Goal: Information Seeking & Learning: Check status

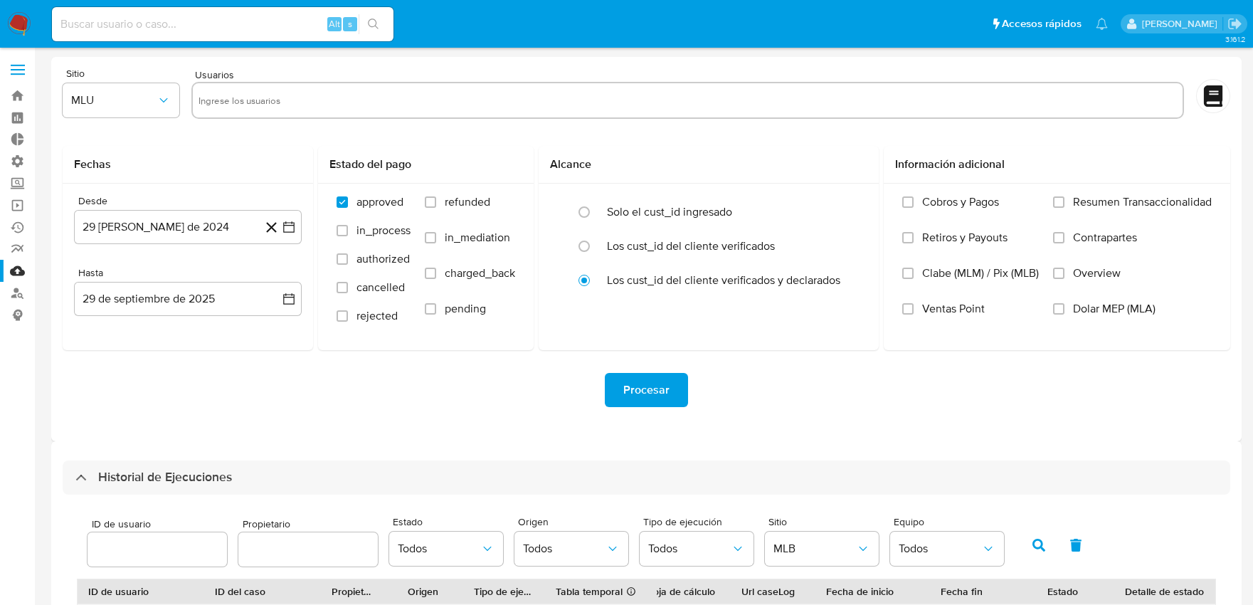
select select "10"
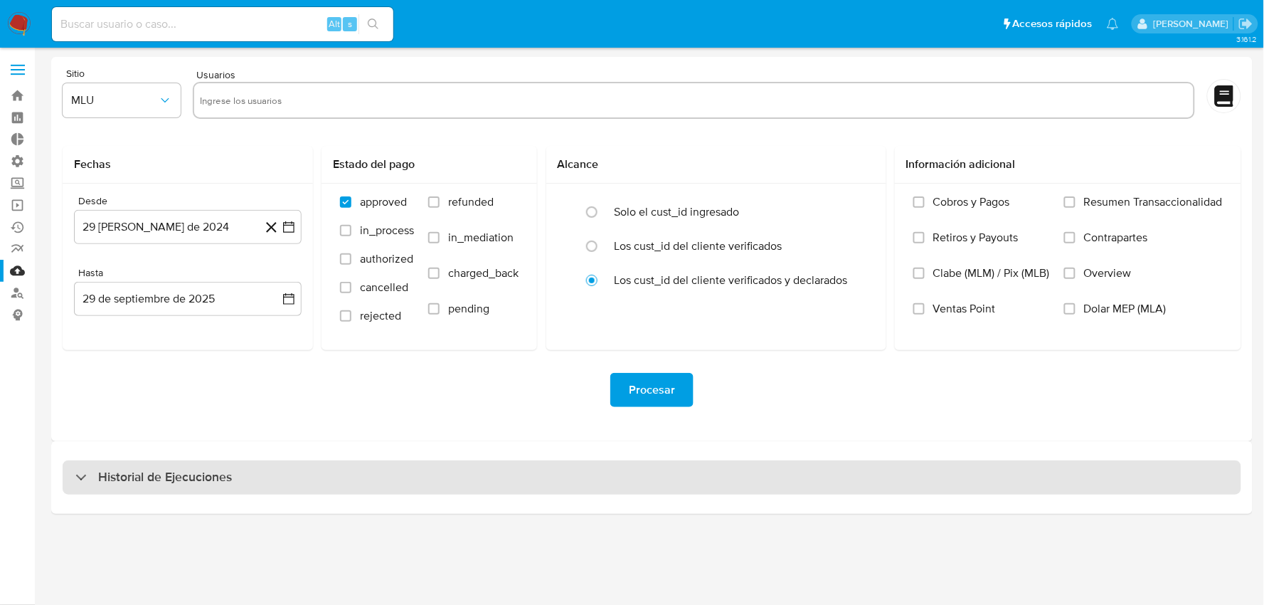
click at [202, 473] on h3 "Historial de Ejecuciones" at bounding box center [165, 477] width 134 height 17
select select "10"
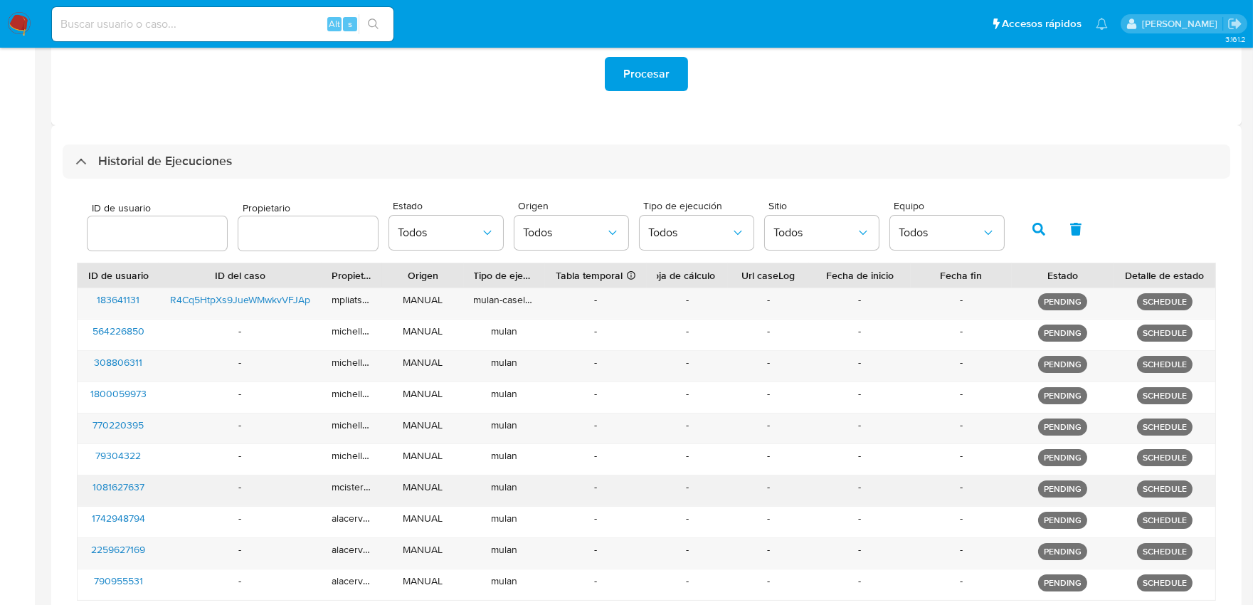
scroll to position [441, 0]
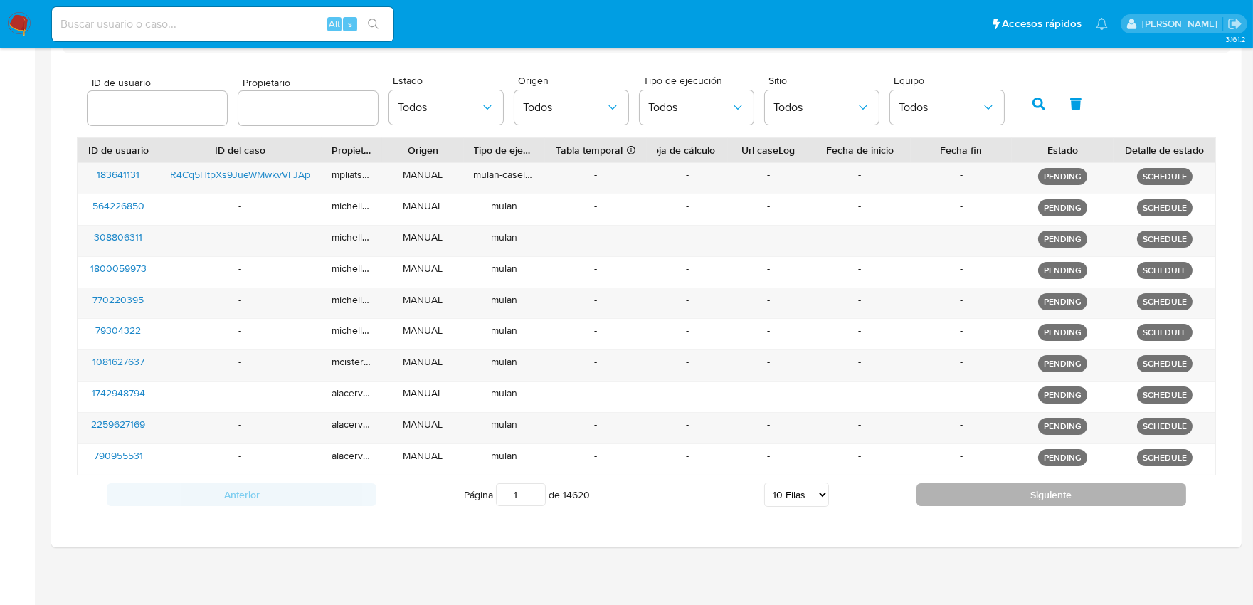
click at [998, 491] on button "Siguiente" at bounding box center [1051, 494] width 270 height 23
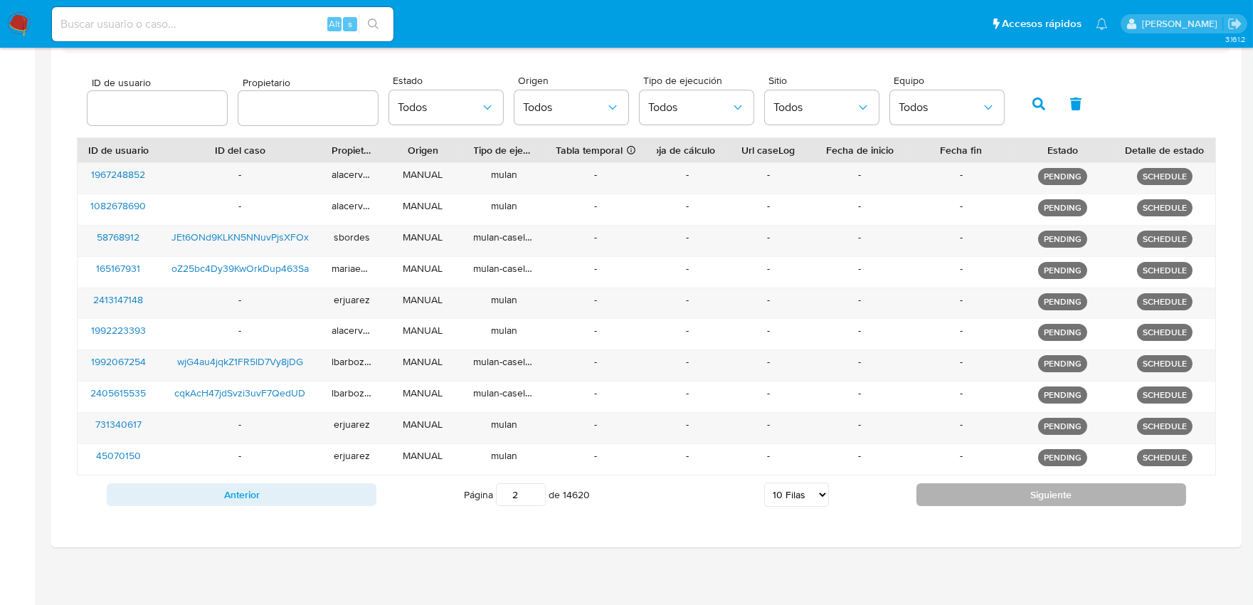
click at [994, 492] on button "Siguiente" at bounding box center [1051, 494] width 270 height 23
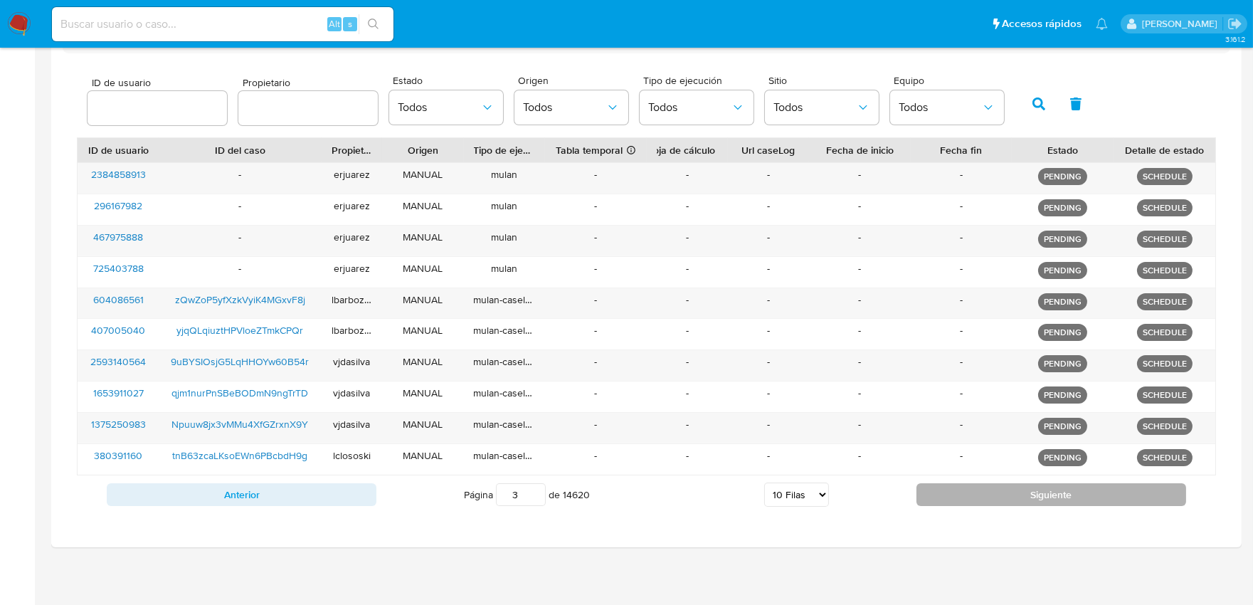
click at [994, 492] on button "Siguiente" at bounding box center [1051, 494] width 270 height 23
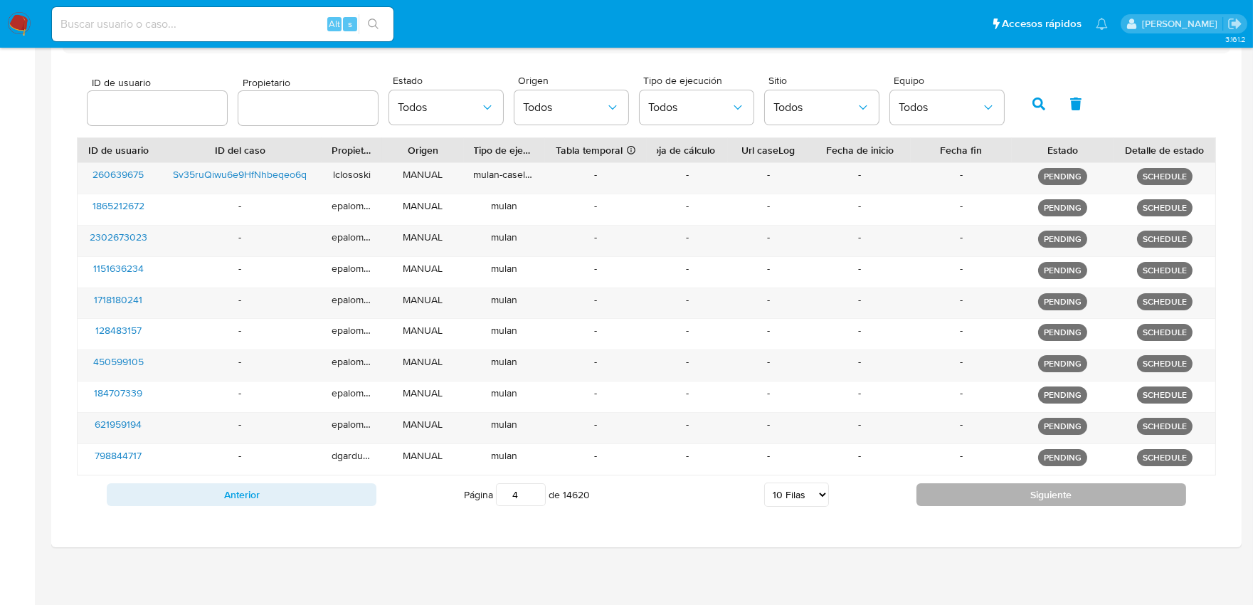
click at [994, 492] on button "Siguiente" at bounding box center [1051, 494] width 270 height 23
click at [987, 492] on button "Siguiente" at bounding box center [1051, 494] width 270 height 23
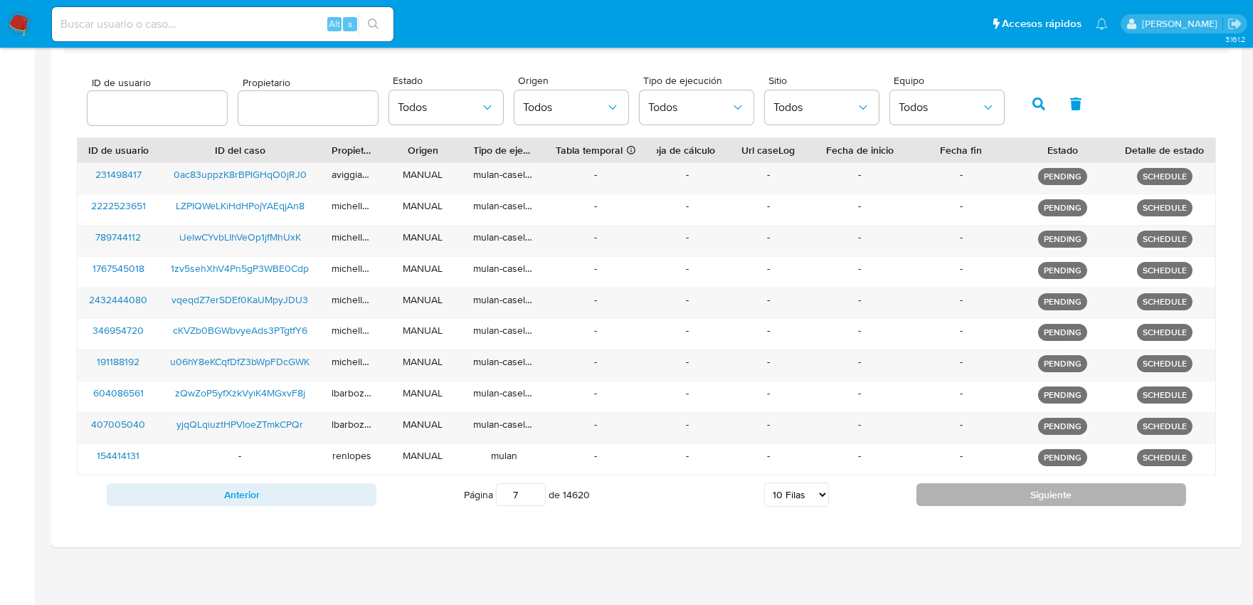
click at [987, 492] on button "Siguiente" at bounding box center [1051, 494] width 270 height 23
click at [984, 492] on button "Siguiente" at bounding box center [1051, 494] width 270 height 23
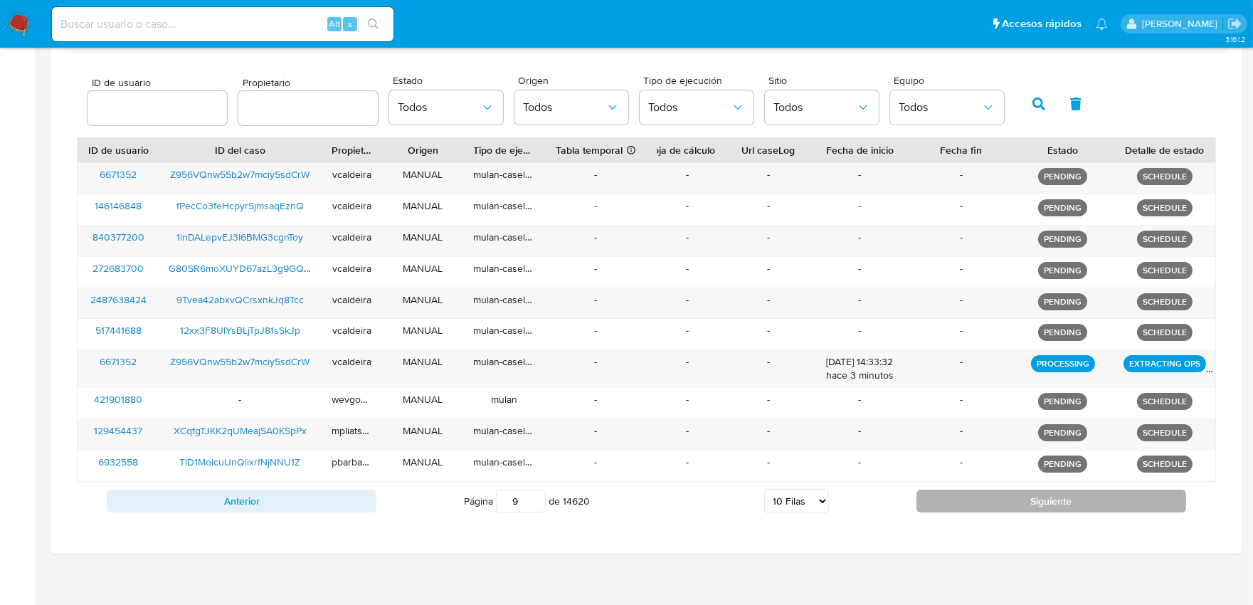
click at [984, 492] on button "Siguiente" at bounding box center [1051, 500] width 270 height 23
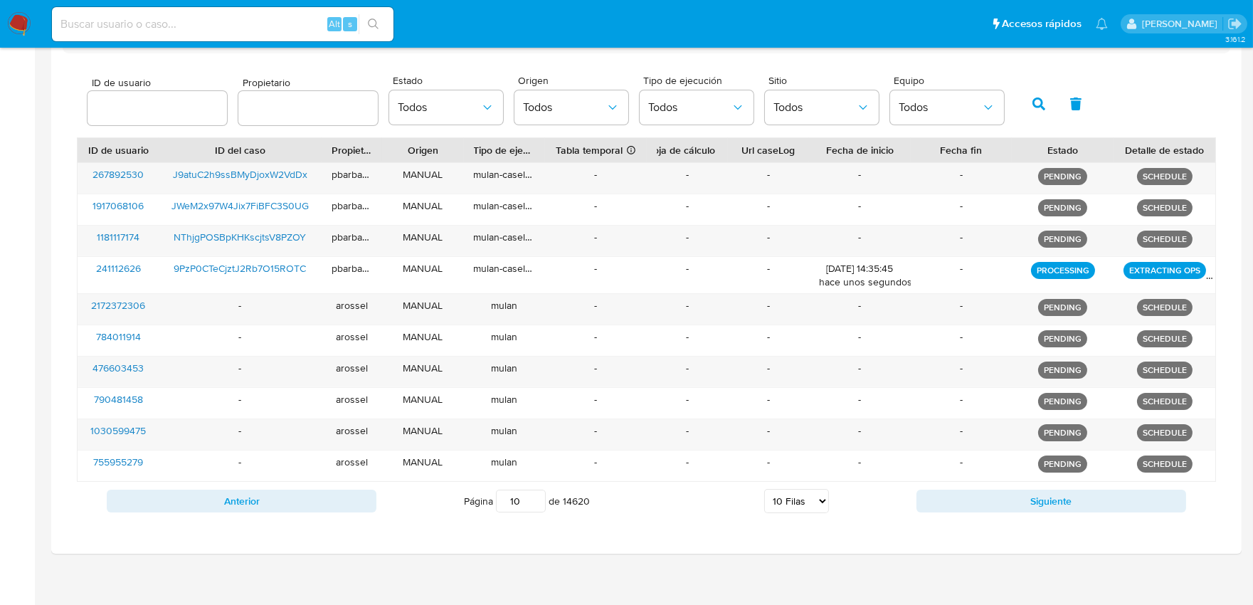
click at [983, 492] on button "Siguiente" at bounding box center [1051, 500] width 270 height 23
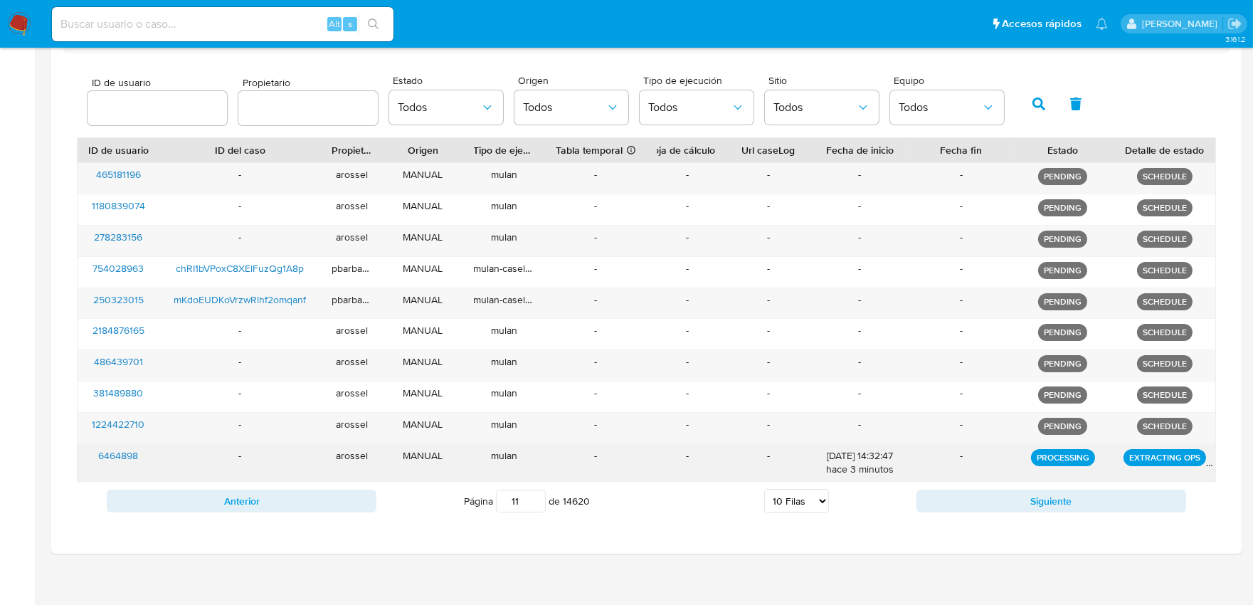
drag, startPoint x: 980, startPoint y: 492, endPoint x: 986, endPoint y: 473, distance: 20.0
click at [986, 473] on div "ID de usuario ID del caso Propietario Origen Tipo de ejecución Tabla temporal D…" at bounding box center [646, 328] width 1139 height 383
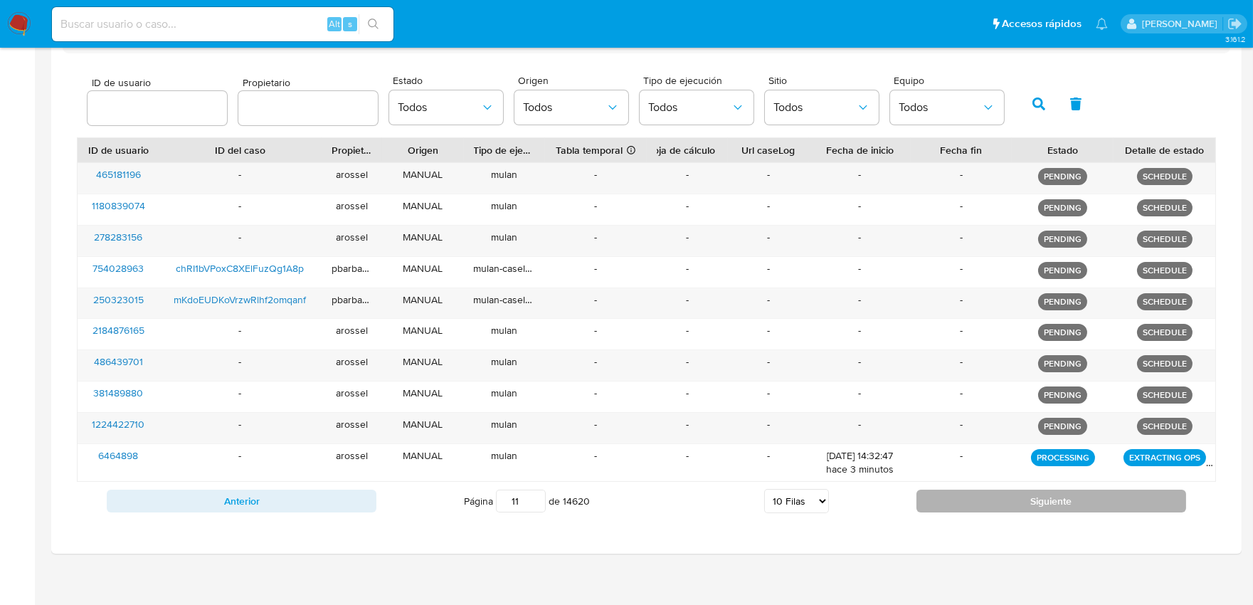
click at [998, 496] on button "Siguiente" at bounding box center [1051, 500] width 270 height 23
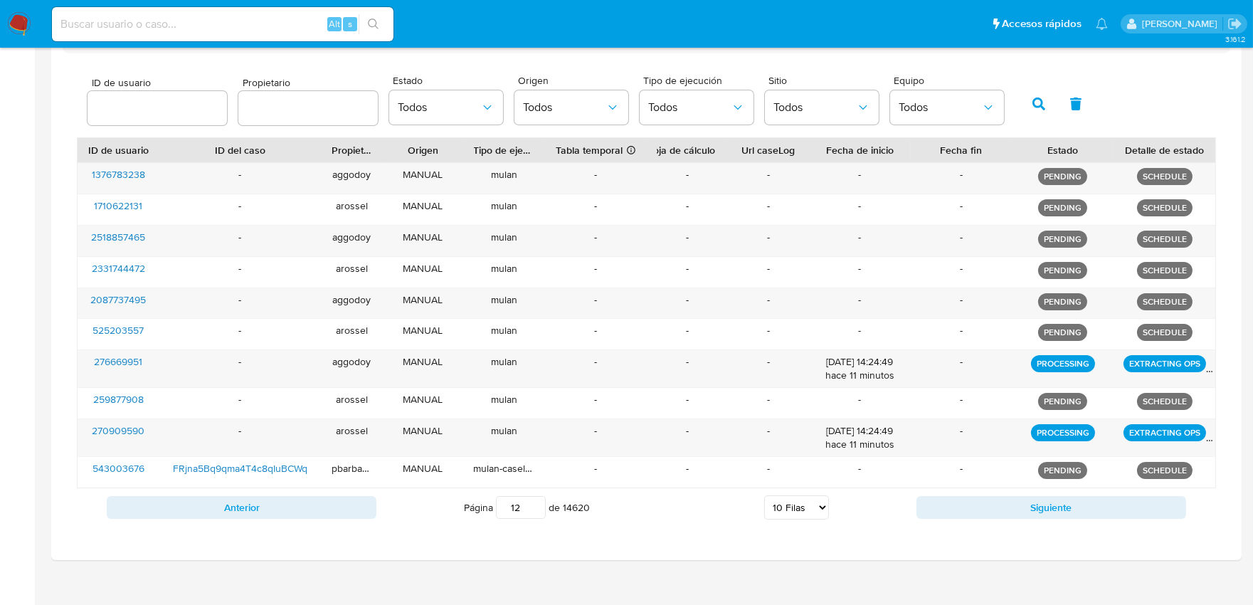
click at [997, 504] on button "Siguiente" at bounding box center [1051, 507] width 270 height 23
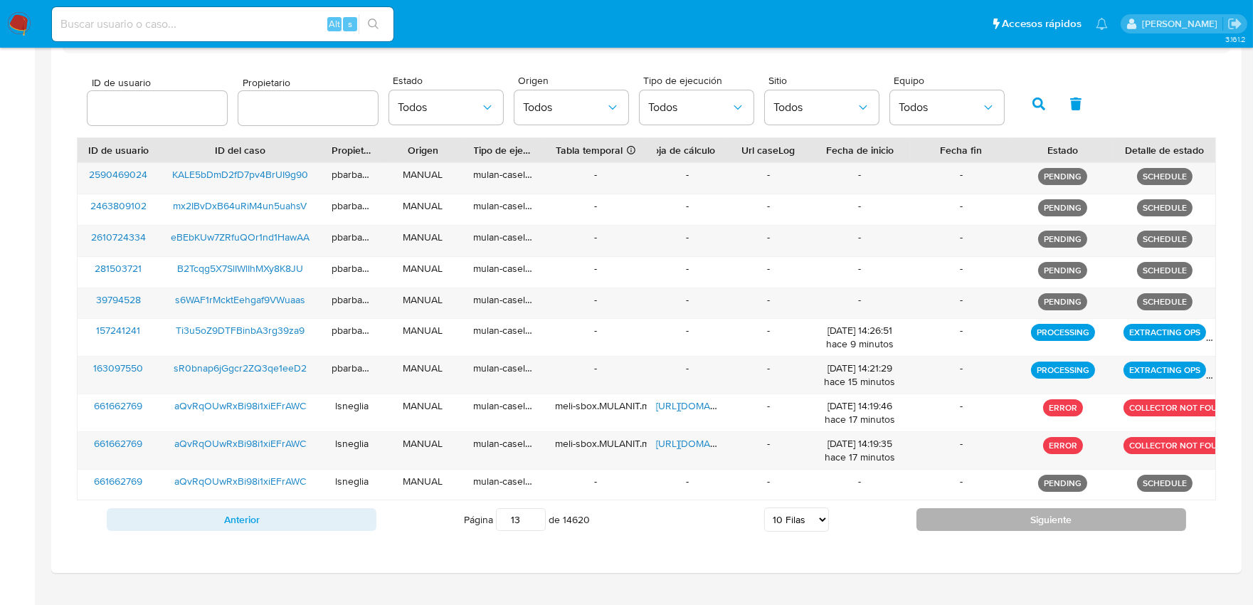
click at [997, 518] on button "Siguiente" at bounding box center [1051, 519] width 270 height 23
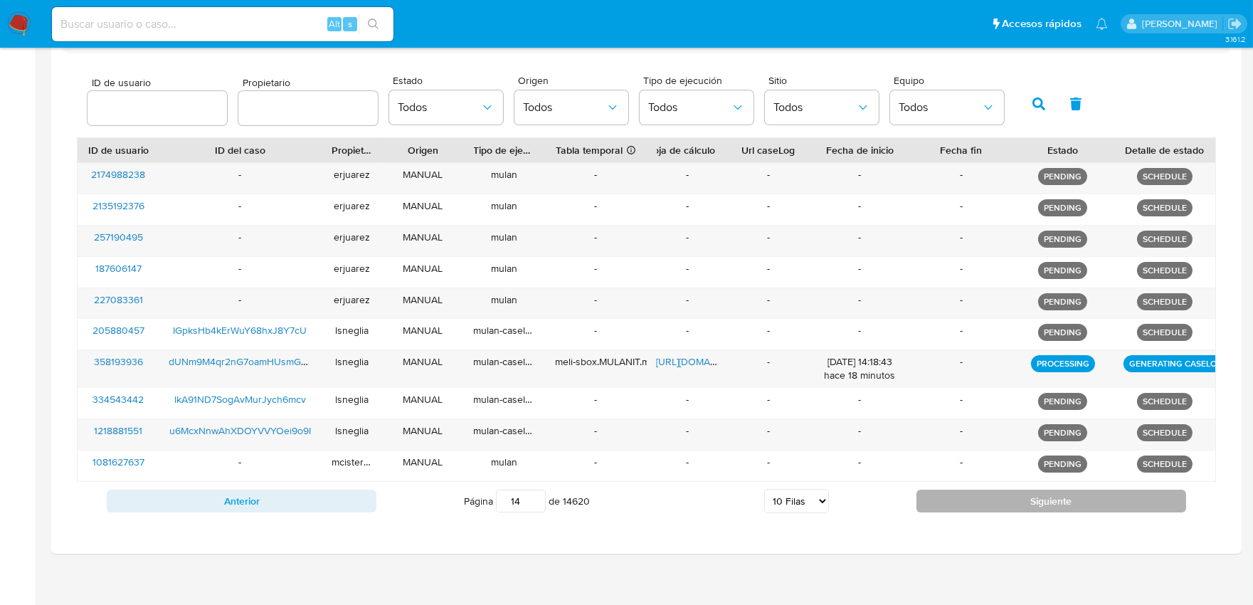
click at [997, 518] on div "ID de usuario Propietario Estado Todos Origen Todos Tipo de ejecución Todos Sit…" at bounding box center [646, 293] width 1167 height 481
click at [997, 494] on button "Siguiente" at bounding box center [1051, 500] width 270 height 23
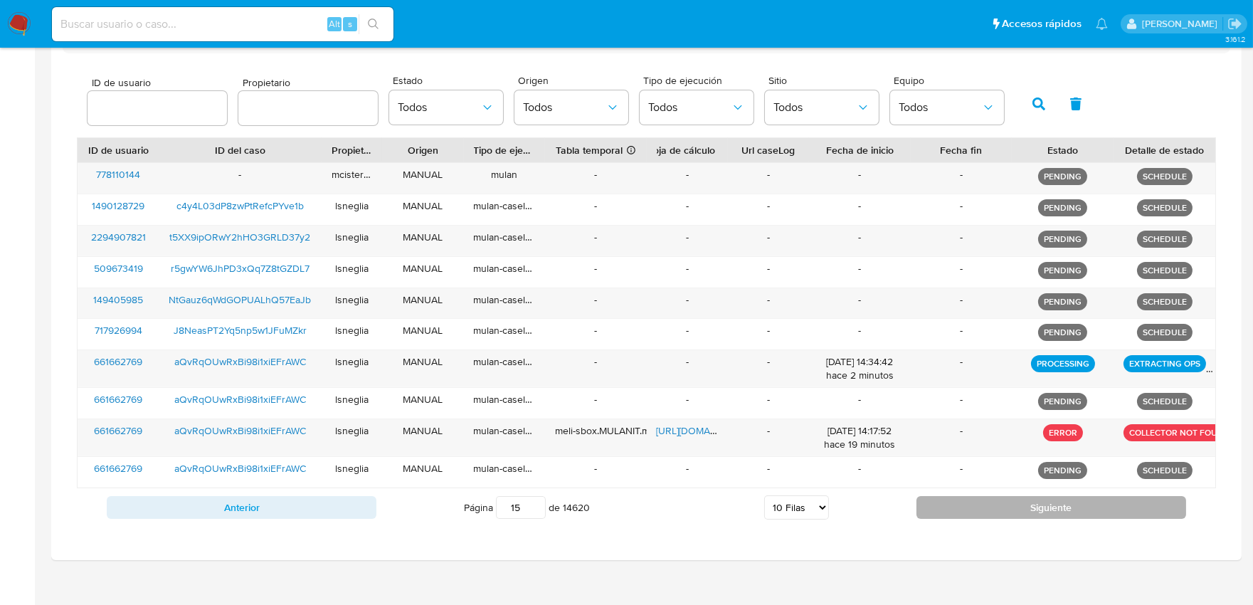
click at [997, 496] on button "Siguiente" at bounding box center [1051, 507] width 270 height 23
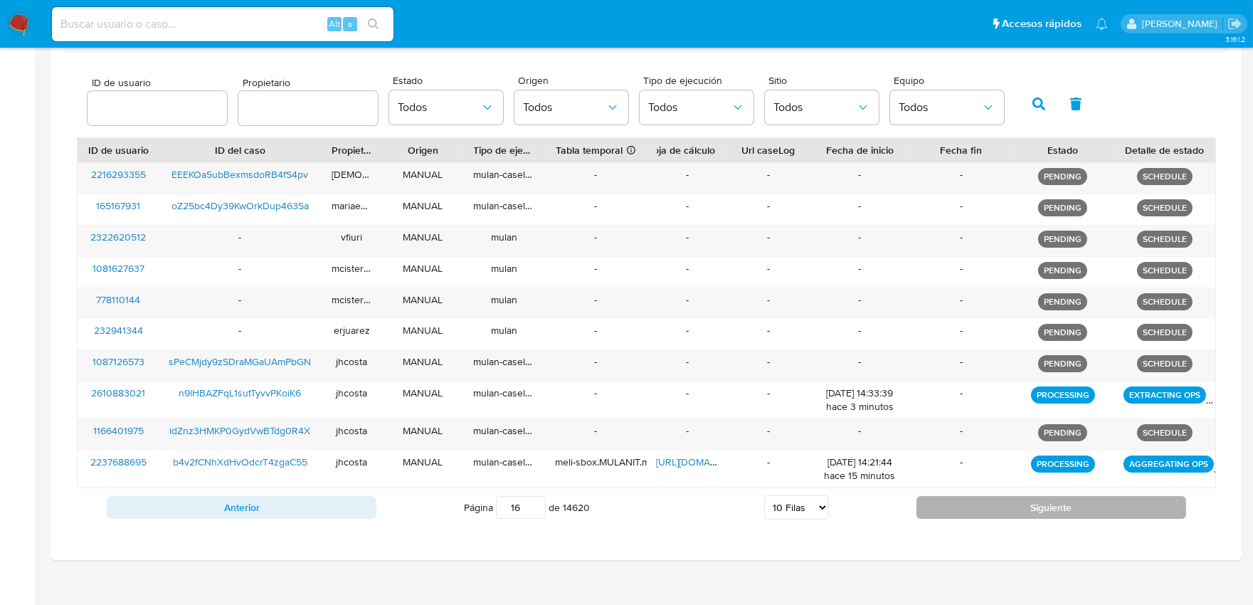
click at [992, 500] on button "Siguiente" at bounding box center [1051, 507] width 270 height 23
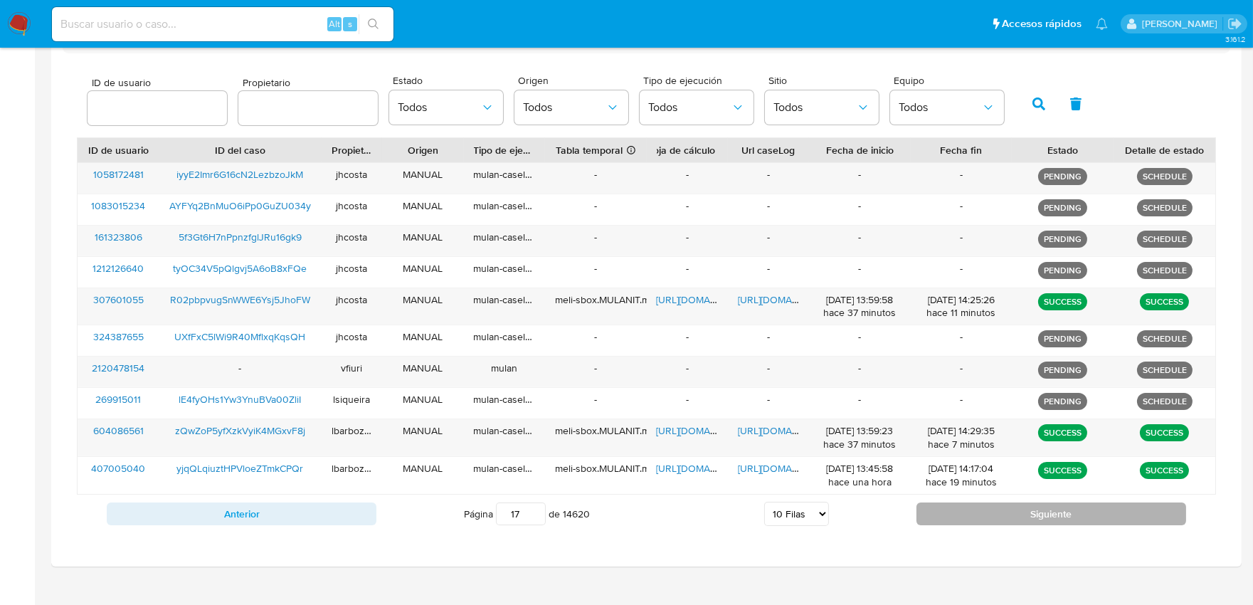
click at [990, 502] on button "Siguiente" at bounding box center [1051, 513] width 270 height 23
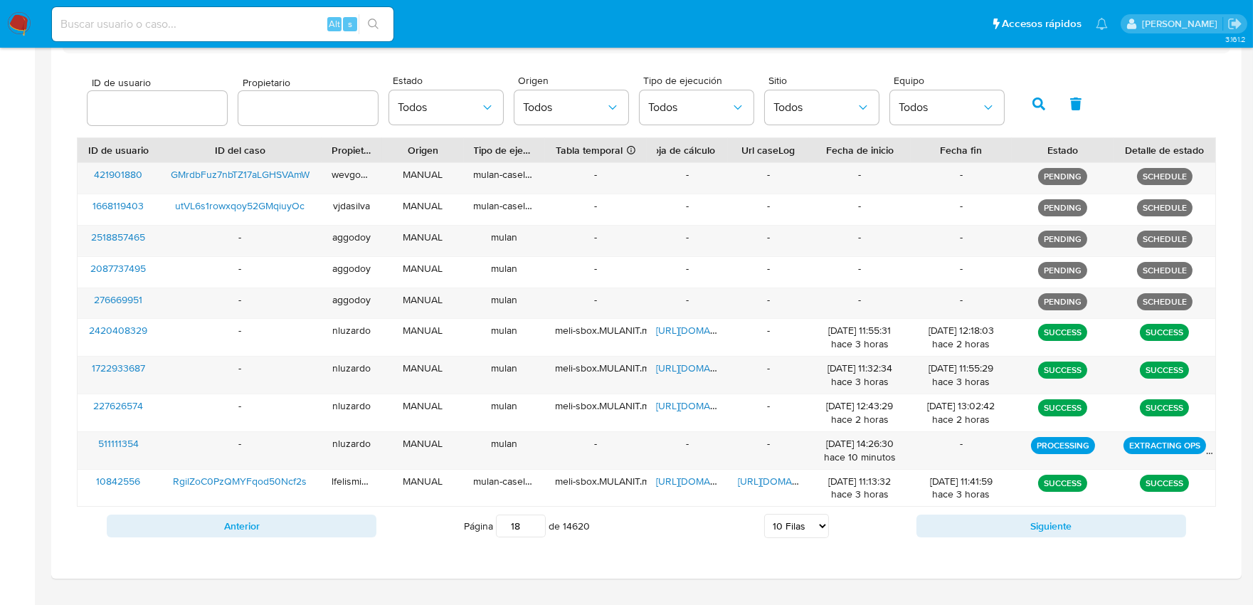
click at [987, 506] on div "[DATE] 11:41:59 hace 3 horas" at bounding box center [961, 487] width 102 height 37
click at [970, 528] on button "Siguiente" at bounding box center [1051, 525] width 270 height 23
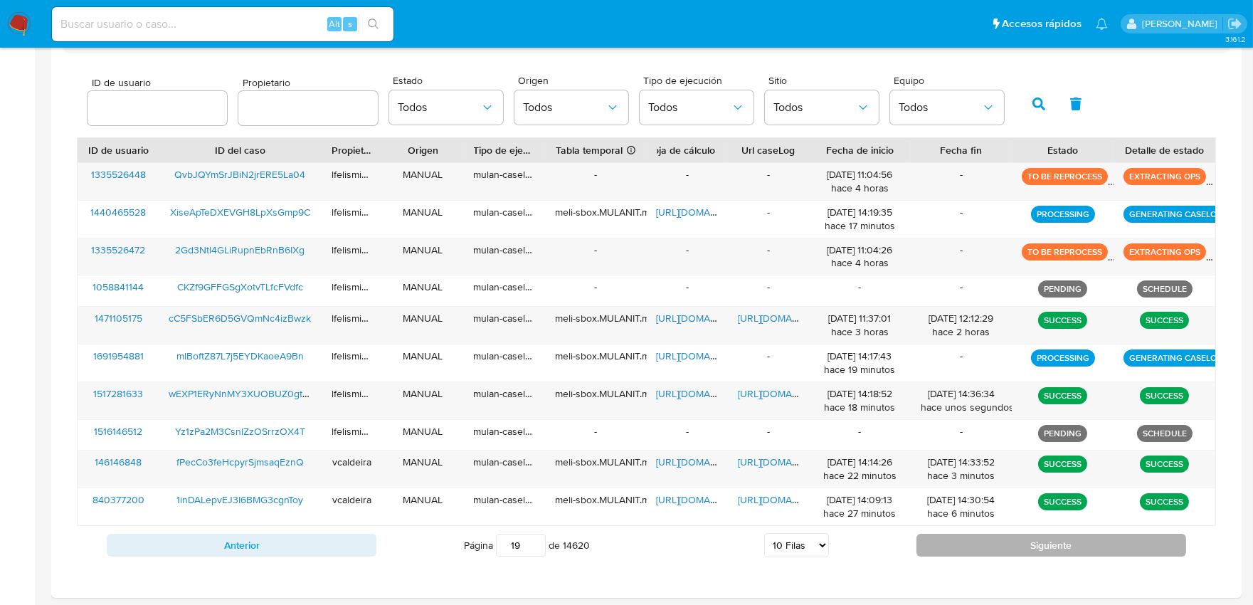
click at [970, 528] on div "Anterior Página 19 de 14620 5 [PERSON_NAME] 10 [PERSON_NAME] 20 [PERSON_NAME] 2…" at bounding box center [646, 545] width 1139 height 38
click at [967, 536] on button "Siguiente" at bounding box center [1051, 544] width 270 height 23
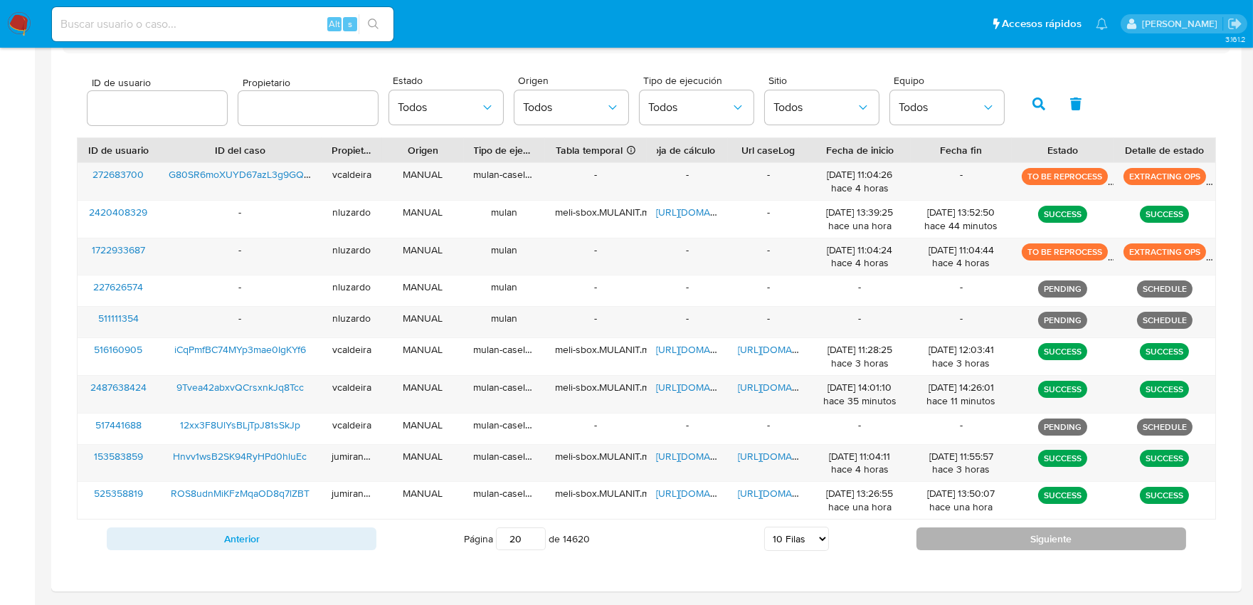
click at [967, 536] on button "Siguiente" at bounding box center [1051, 538] width 270 height 23
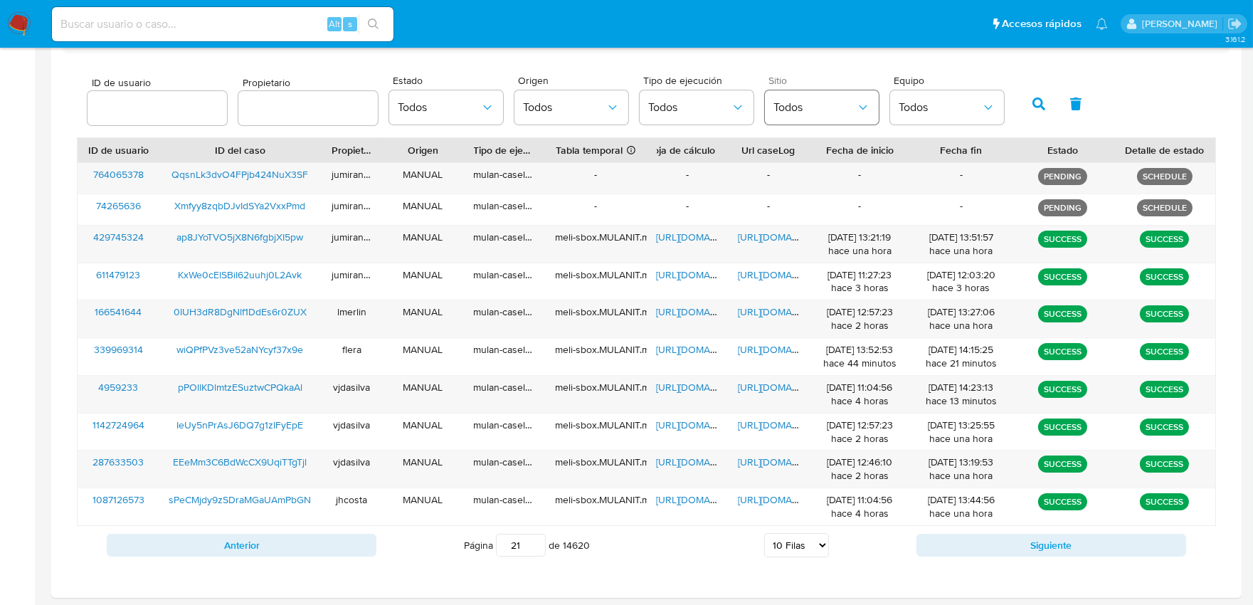
click at [831, 116] on button "Todos" at bounding box center [822, 107] width 114 height 34
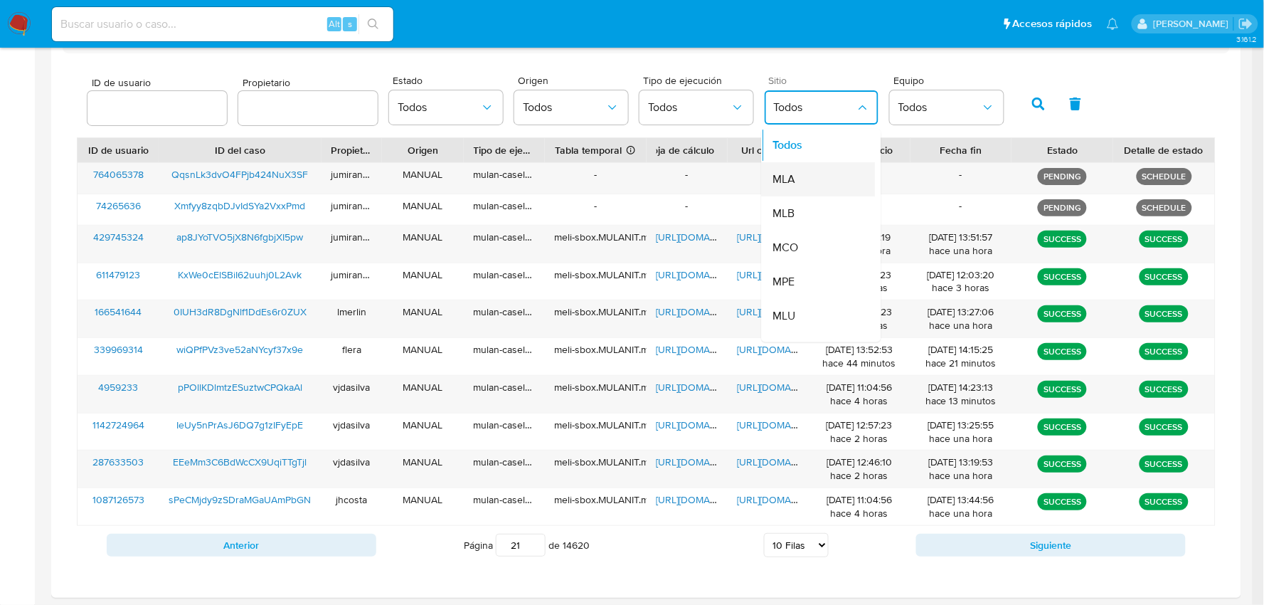
click at [794, 183] on div "MLA" at bounding box center [814, 180] width 83 height 34
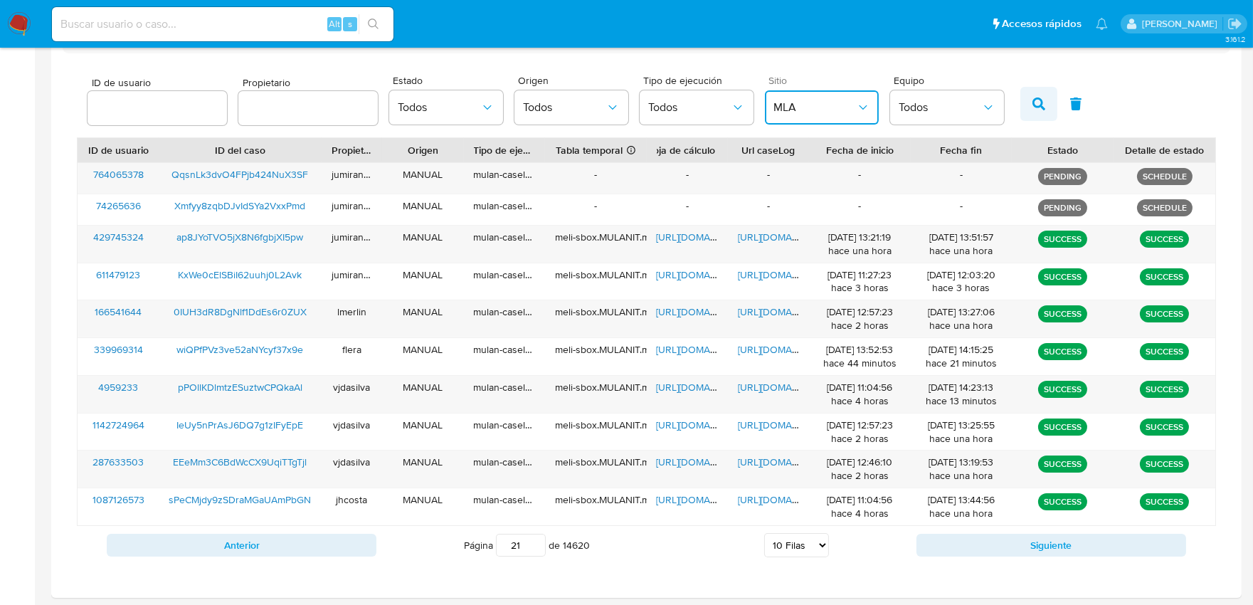
click at [1028, 115] on button "button" at bounding box center [1038, 104] width 37 height 34
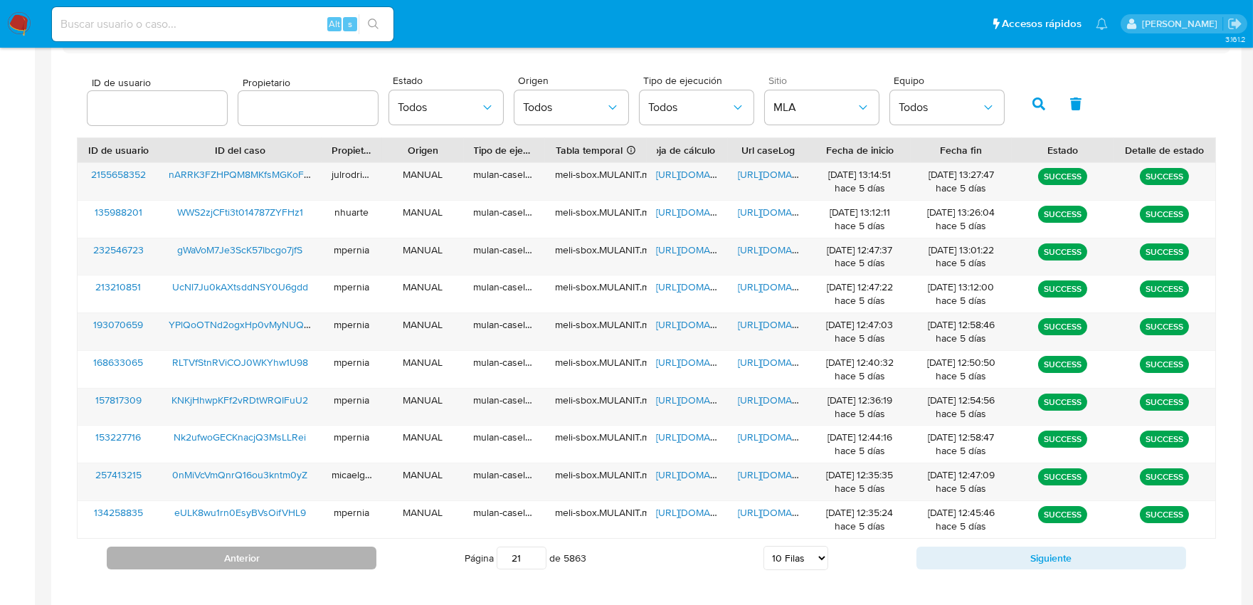
click at [353, 555] on button "Anterior" at bounding box center [242, 557] width 270 height 23
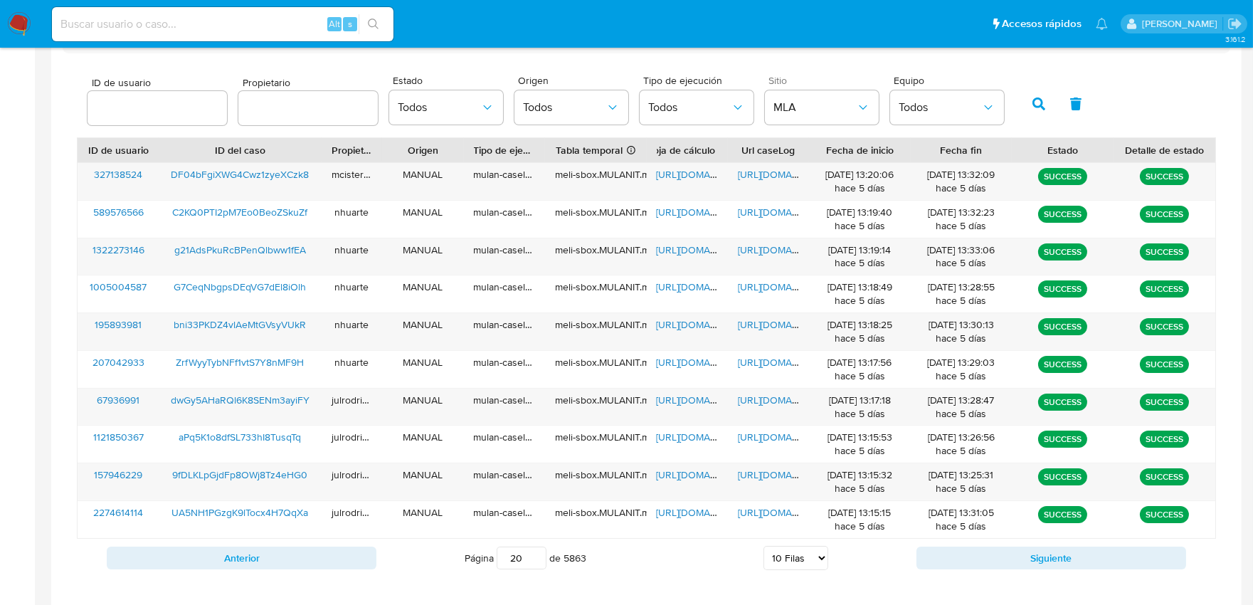
drag, startPoint x: 524, startPoint y: 562, endPoint x: 479, endPoint y: 561, distance: 44.8
click at [479, 561] on span "Página 20 de 5863" at bounding box center [525, 557] width 122 height 23
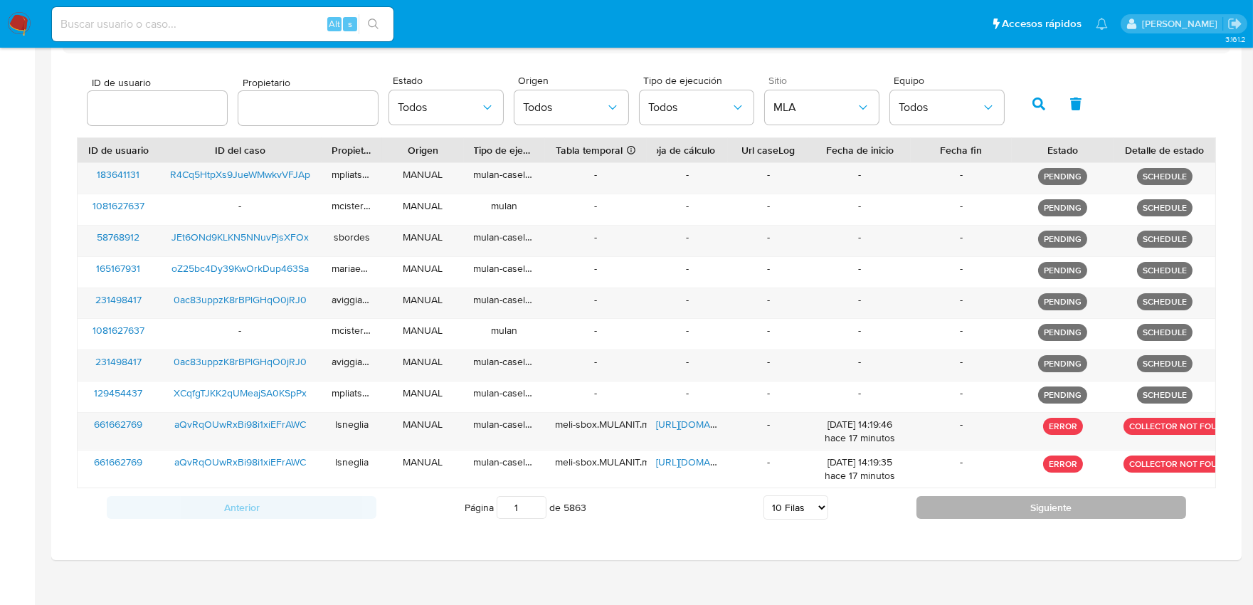
click at [1072, 510] on button "Siguiente" at bounding box center [1051, 507] width 270 height 23
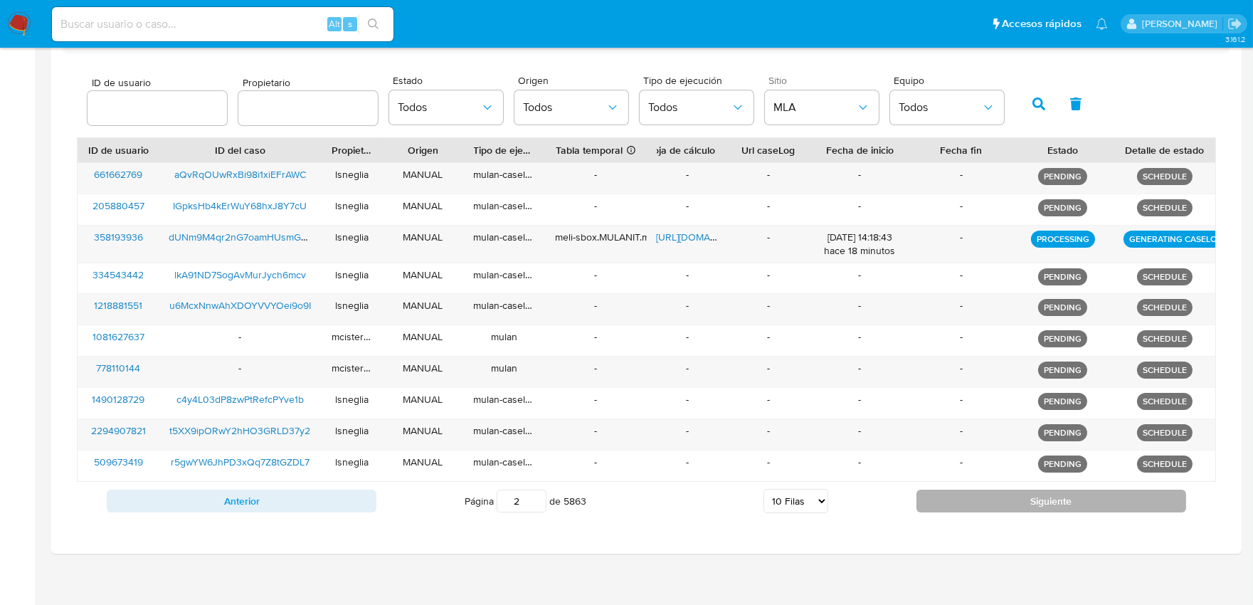
click at [1072, 510] on div "Anterior Página 2 de 5863 5 [PERSON_NAME] 10 [PERSON_NAME] 20 [PERSON_NAME] 25 …" at bounding box center [646, 501] width 1139 height 38
click at [1072, 492] on button "Siguiente" at bounding box center [1051, 500] width 270 height 23
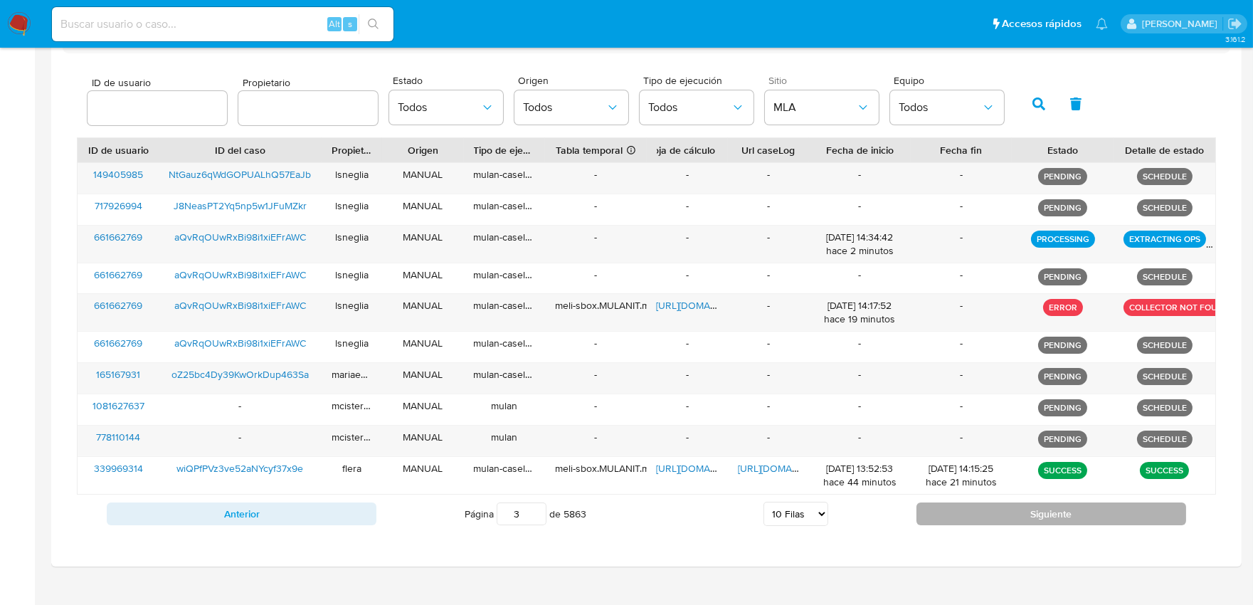
click at [1072, 492] on div "SUCCESS" at bounding box center [1062, 475] width 102 height 37
click at [1071, 513] on button "Siguiente" at bounding box center [1051, 513] width 270 height 23
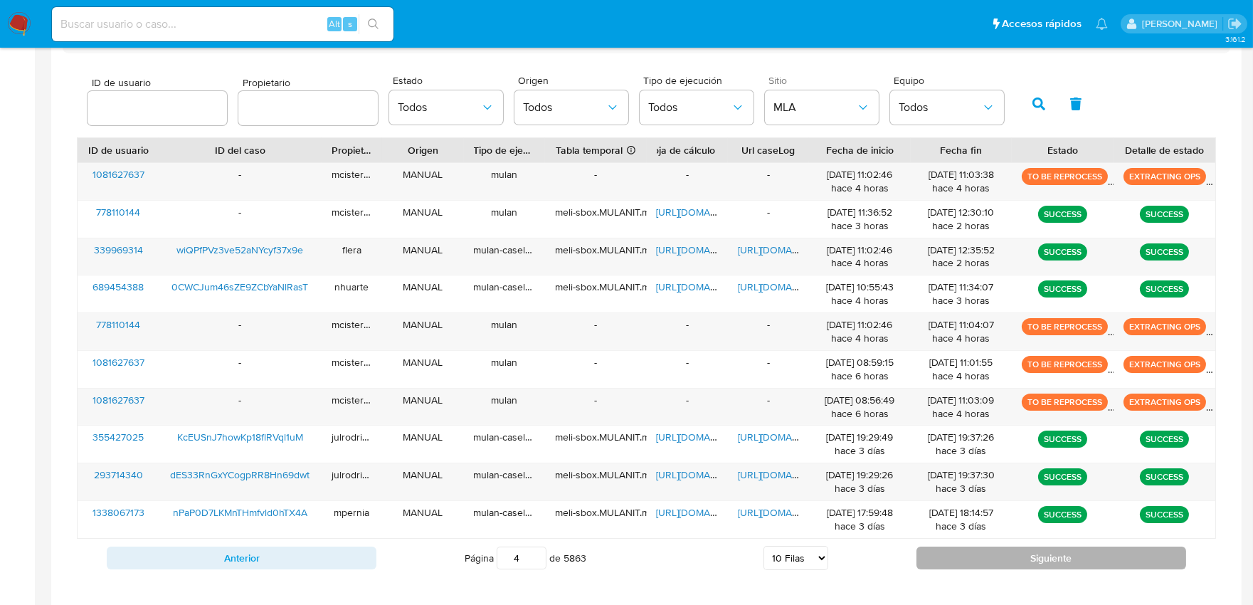
click at [1056, 563] on button "Siguiente" at bounding box center [1051, 557] width 270 height 23
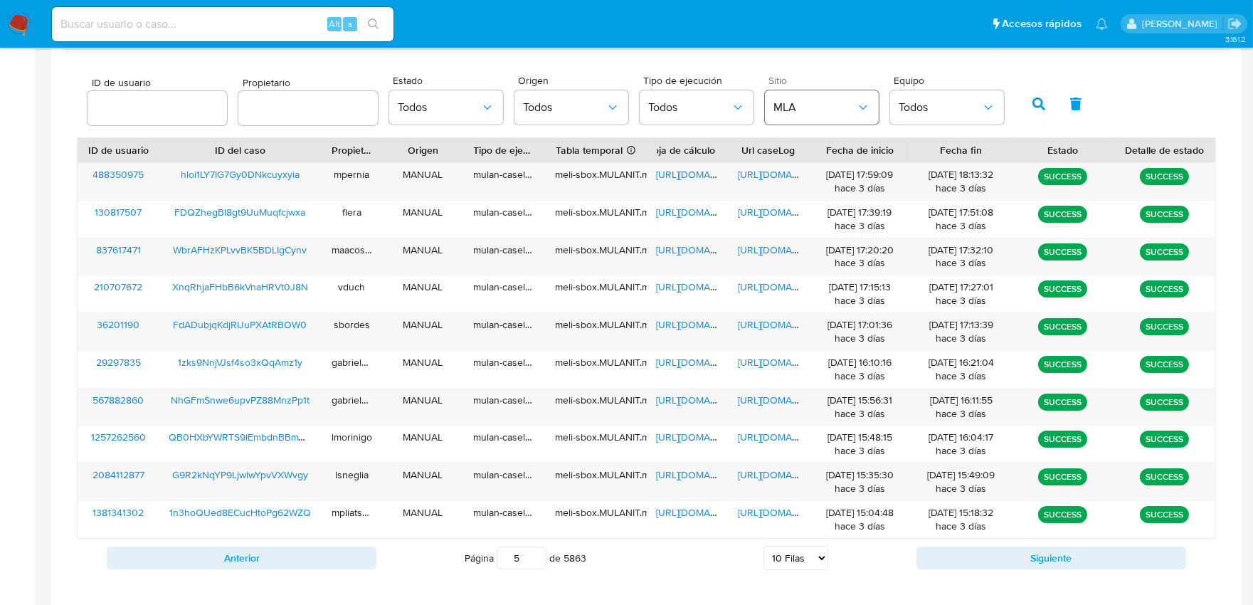
click at [801, 123] on button "MLA" at bounding box center [822, 107] width 114 height 34
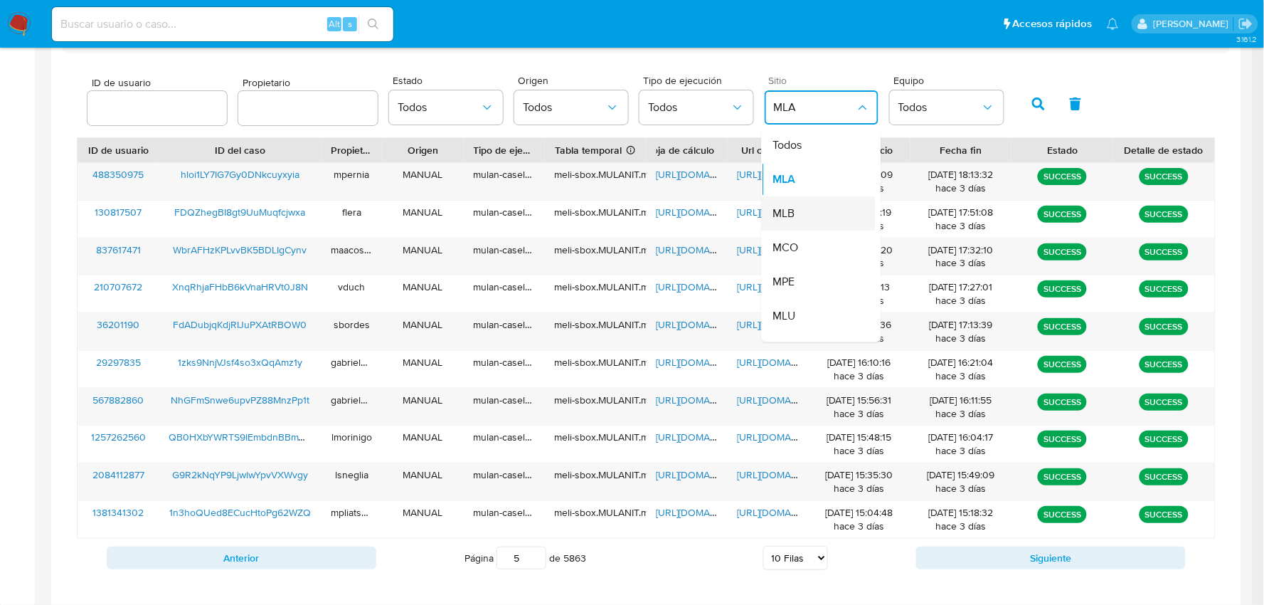
click at [795, 213] on div "MLB" at bounding box center [814, 214] width 83 height 34
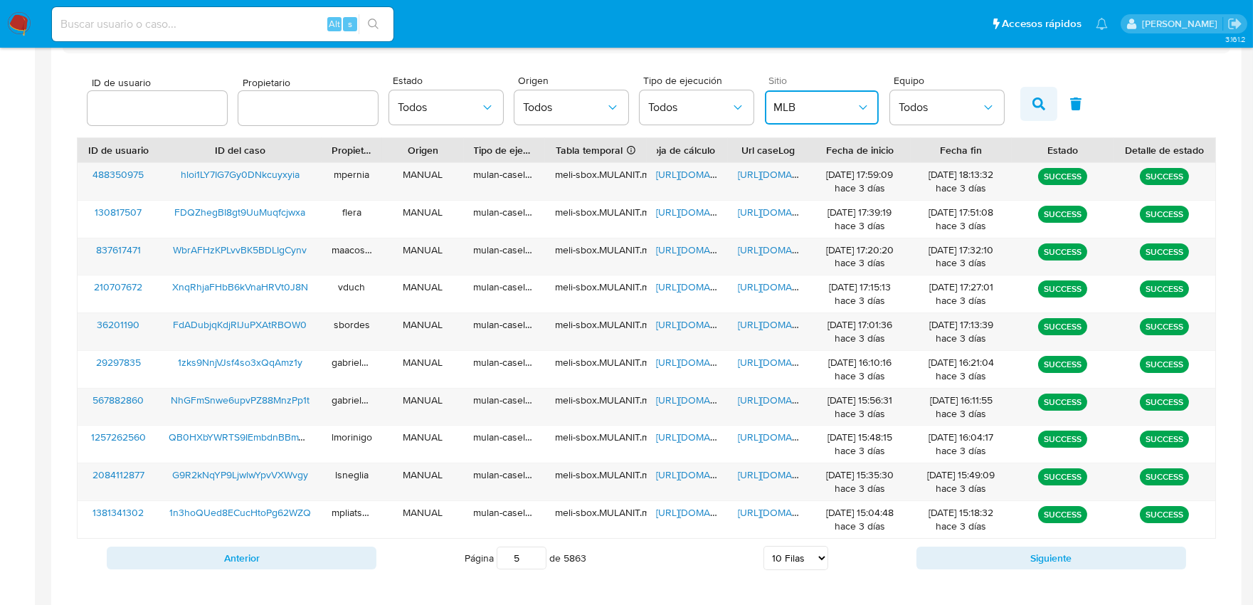
click at [1032, 105] on icon "button" at bounding box center [1038, 103] width 13 height 13
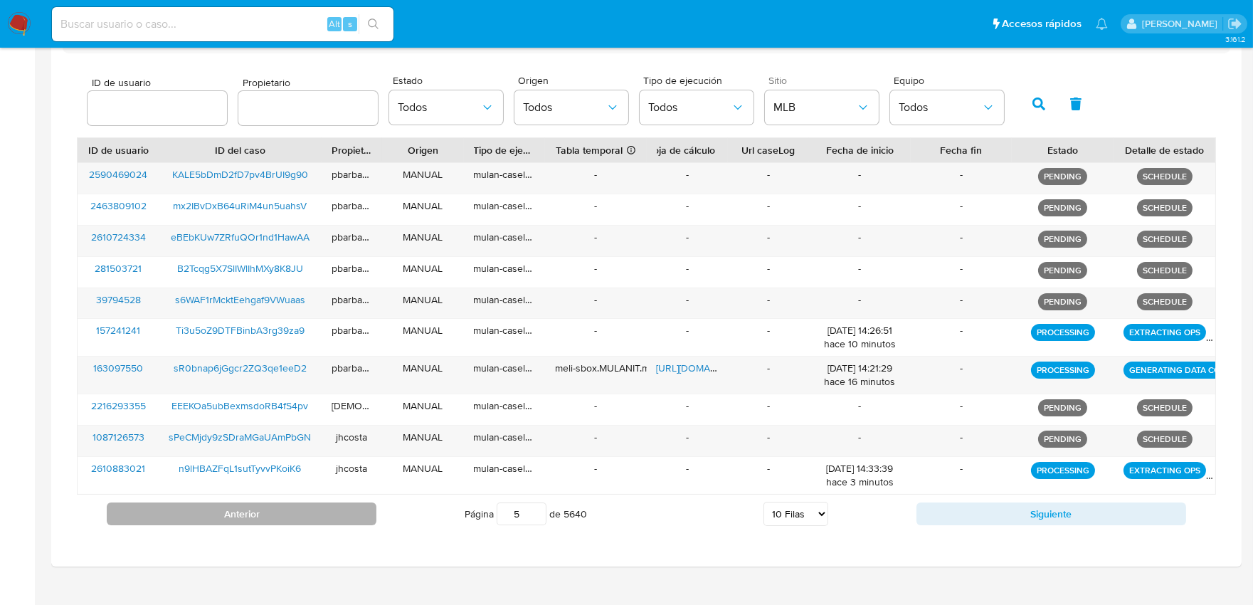
click at [363, 514] on button "Anterior" at bounding box center [242, 513] width 270 height 23
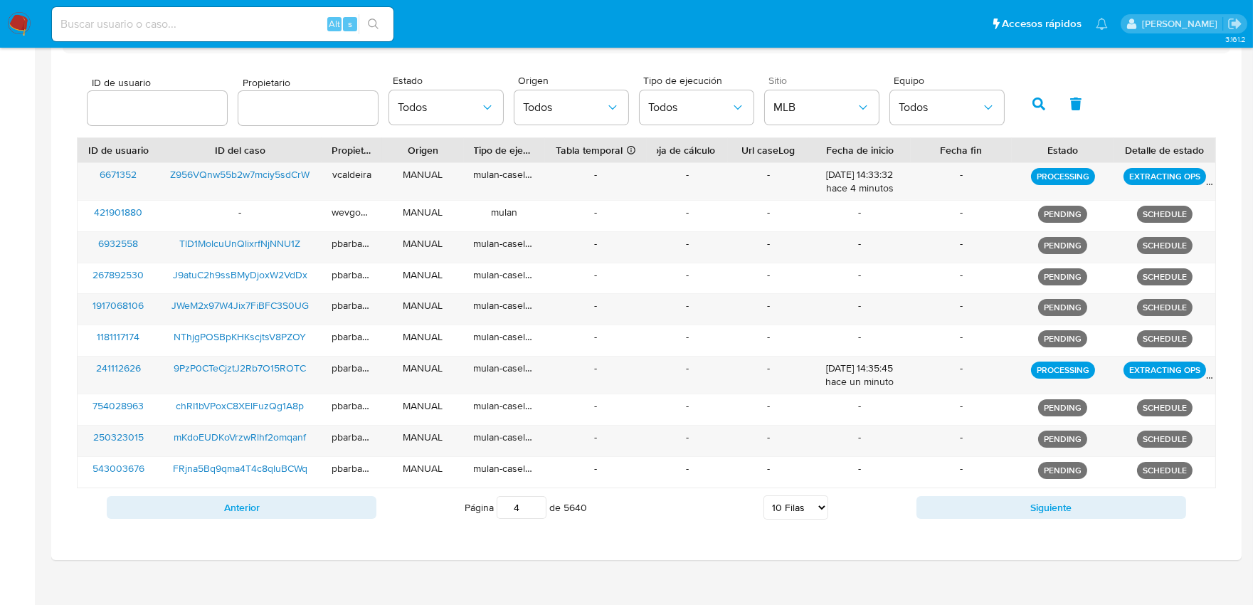
click at [363, 514] on button "Anterior" at bounding box center [242, 507] width 270 height 23
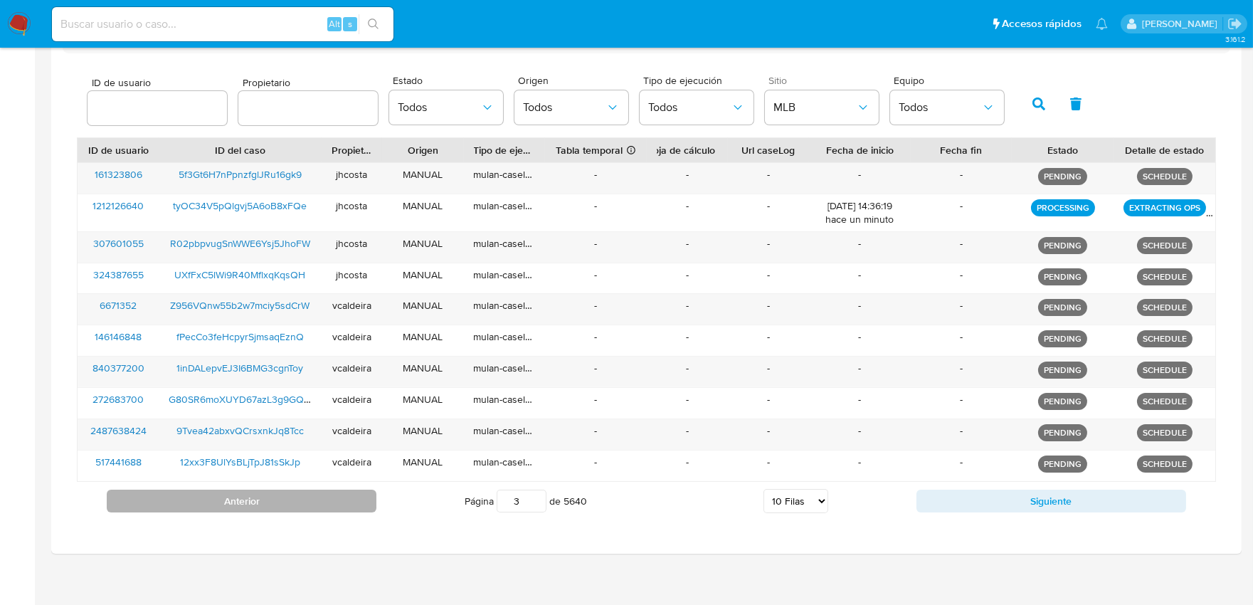
click at [363, 506] on button "Anterior" at bounding box center [242, 500] width 270 height 23
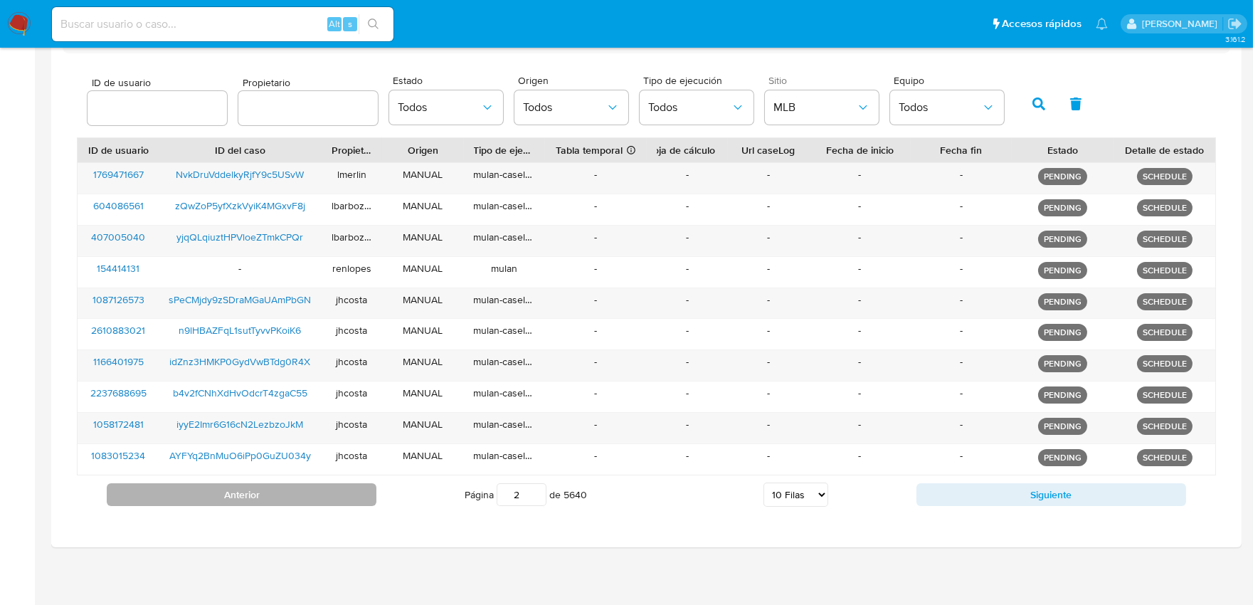
click at [349, 489] on button "Anterior" at bounding box center [242, 494] width 270 height 23
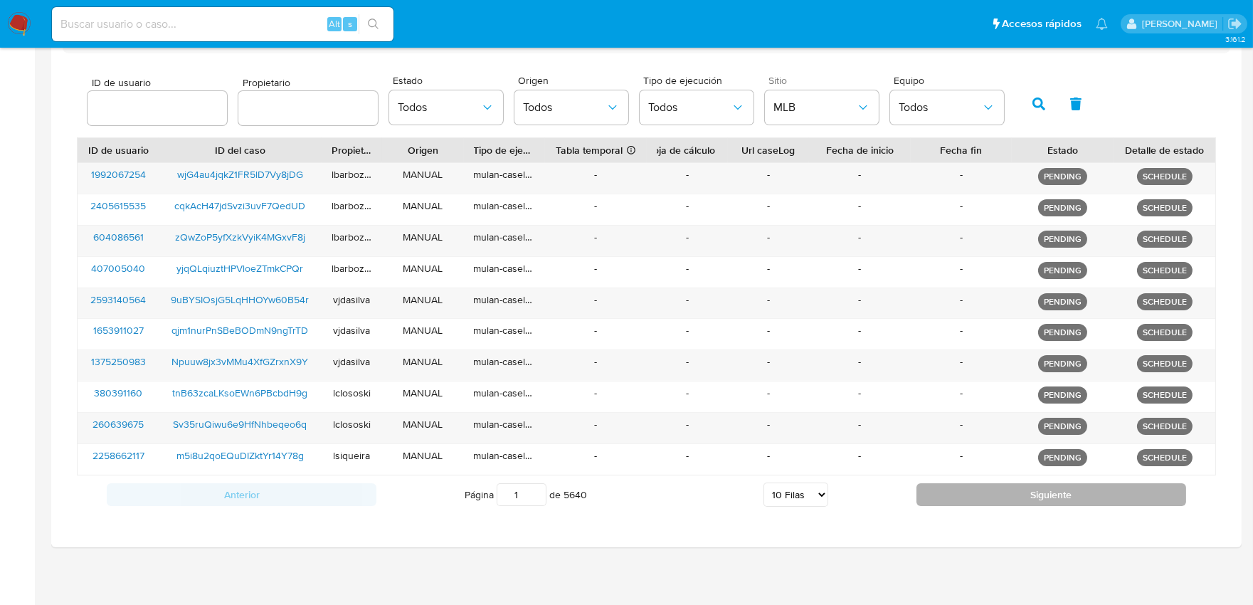
click at [941, 498] on button "Siguiente" at bounding box center [1051, 494] width 270 height 23
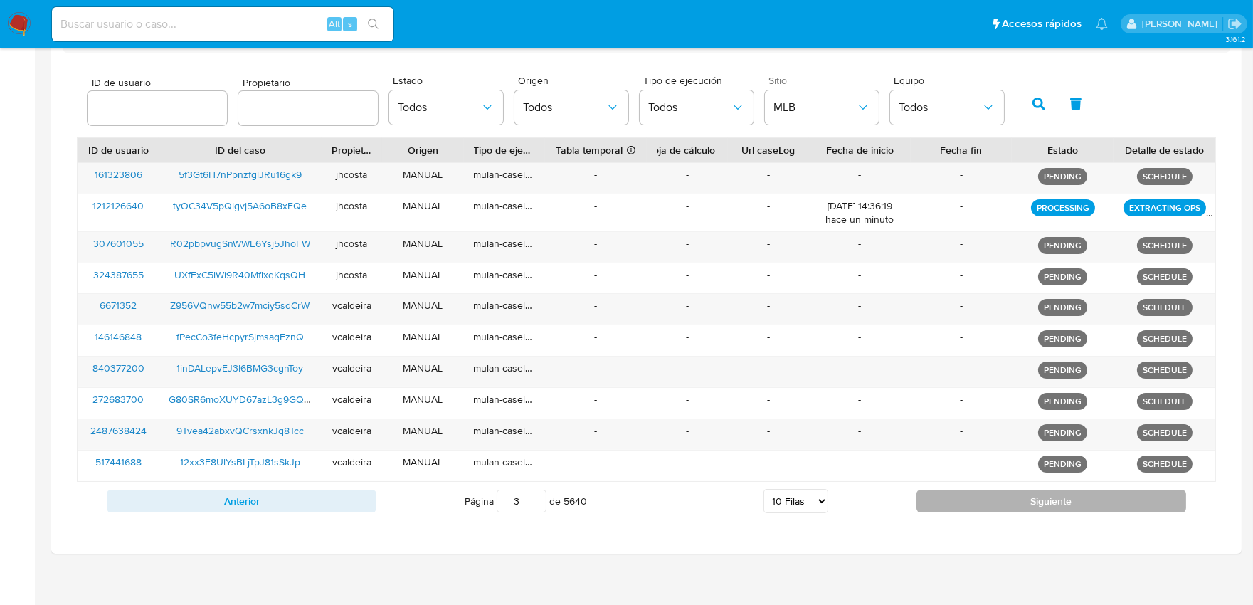
click at [941, 498] on button "Siguiente" at bounding box center [1051, 500] width 270 height 23
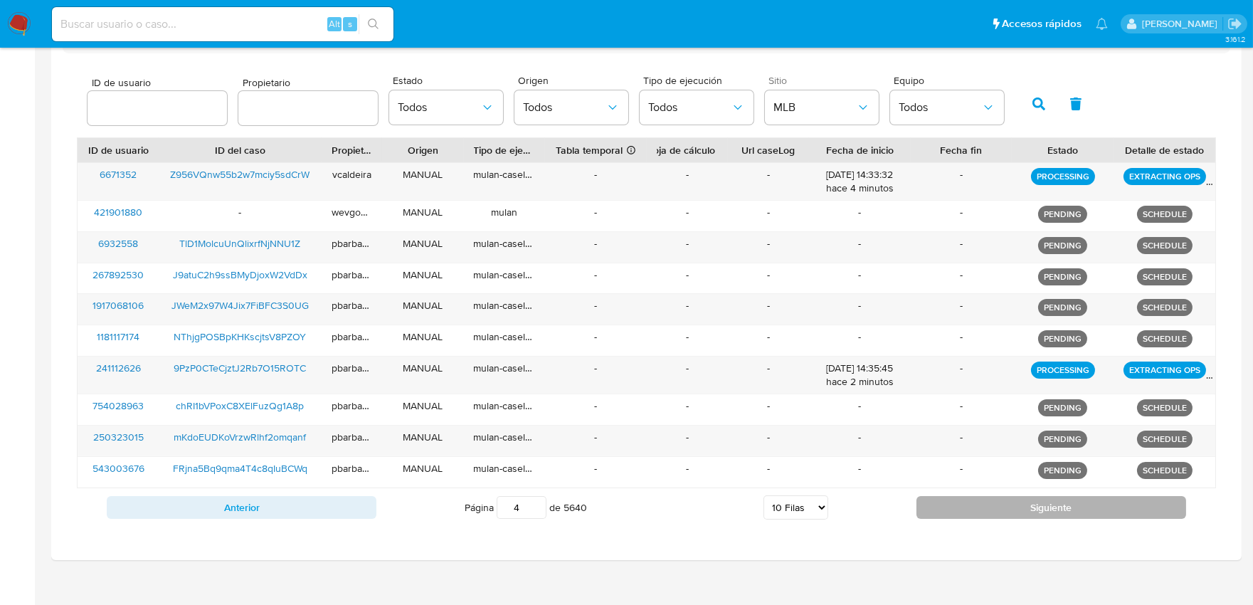
click at [941, 498] on button "Siguiente" at bounding box center [1051, 507] width 270 height 23
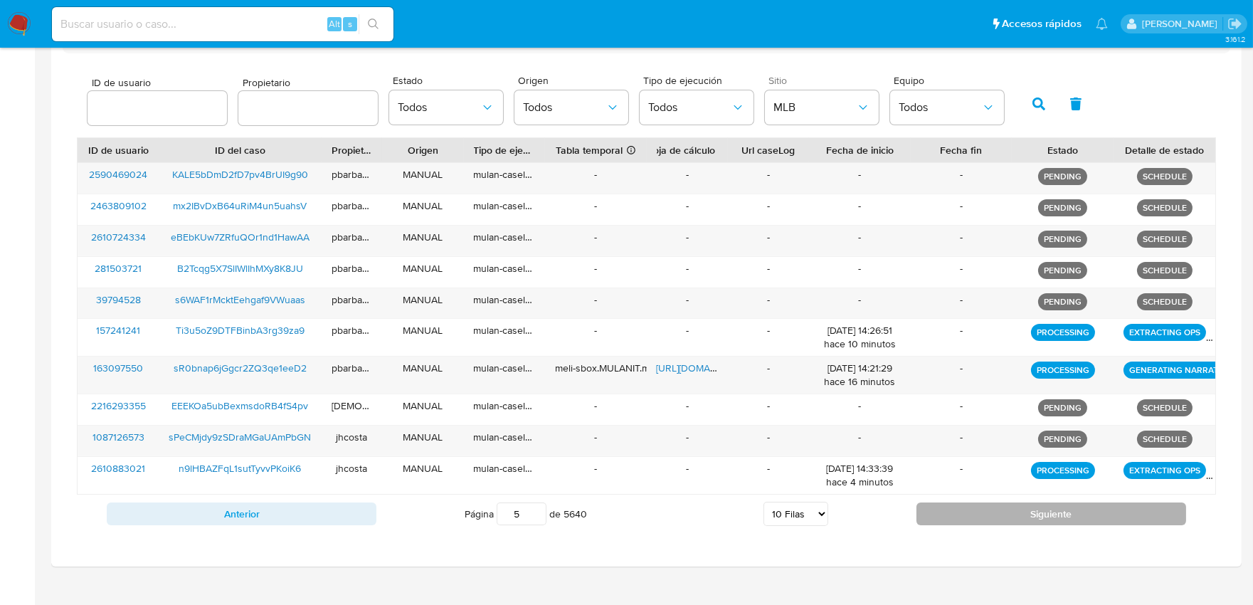
click at [941, 509] on button "Siguiente" at bounding box center [1051, 513] width 270 height 23
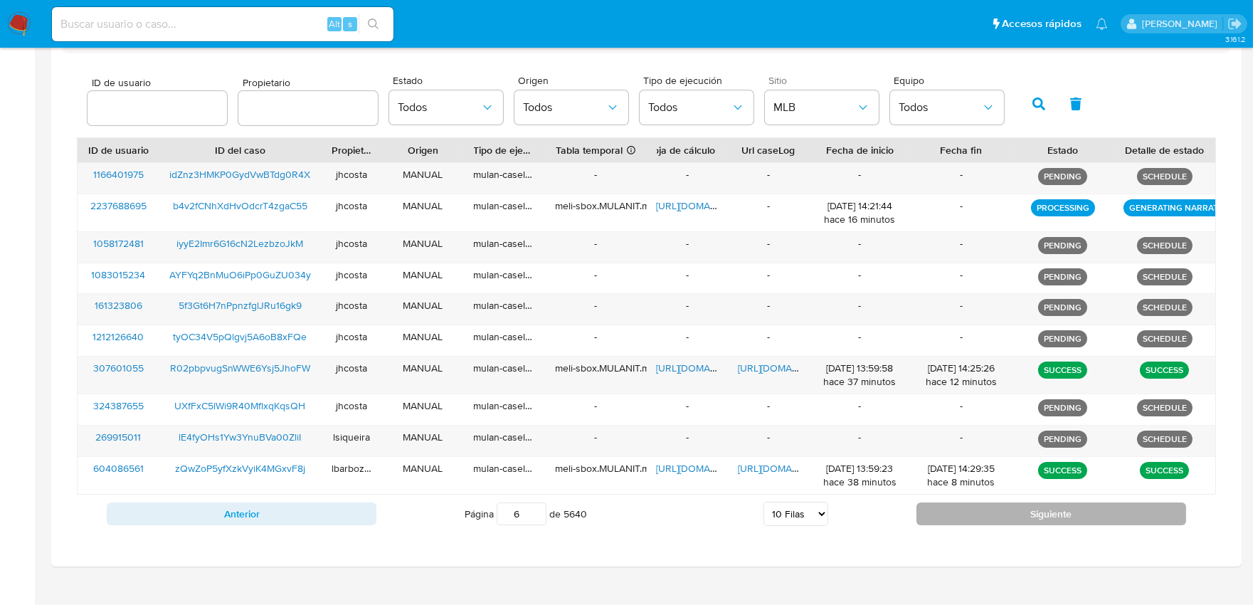
click at [941, 509] on button "Siguiente" at bounding box center [1051, 513] width 270 height 23
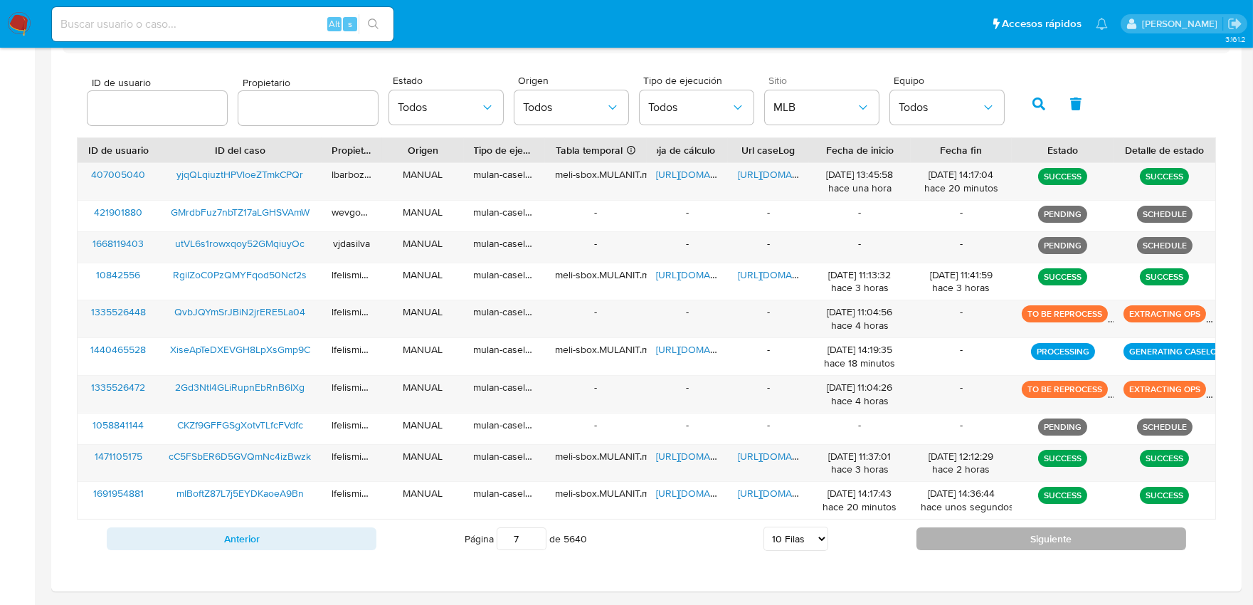
click at [941, 509] on div "[DATE] 14:36:44 hace unos segundos" at bounding box center [961, 500] width 82 height 27
click at [932, 539] on button "Siguiente" at bounding box center [1051, 538] width 270 height 23
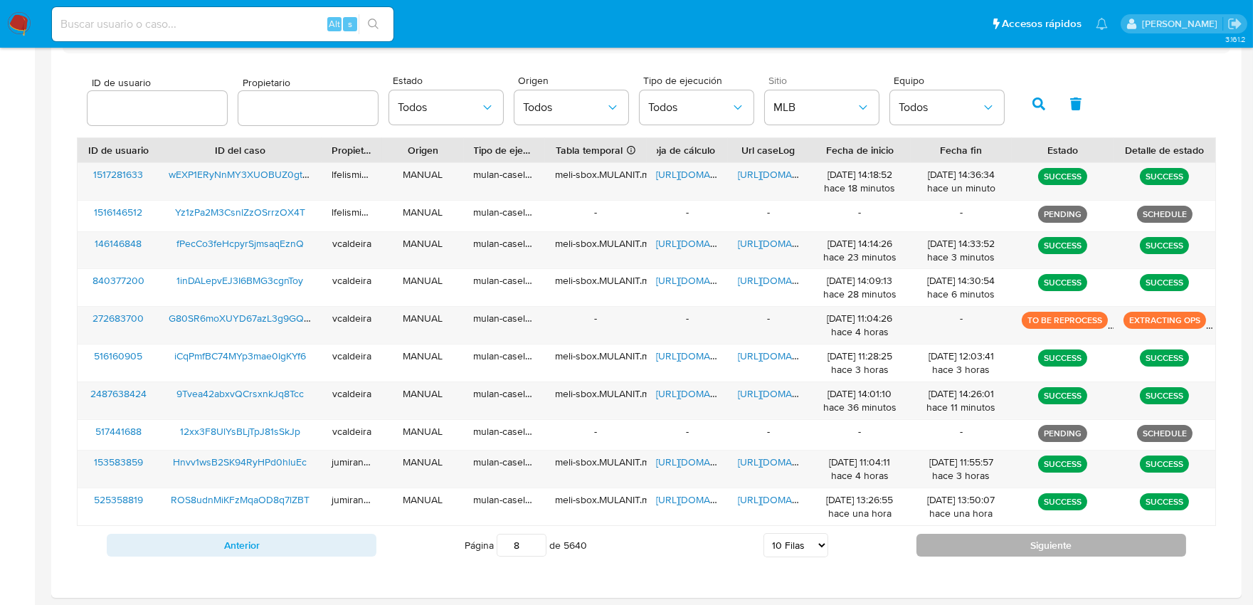
click at [932, 539] on button "Siguiente" at bounding box center [1051, 544] width 270 height 23
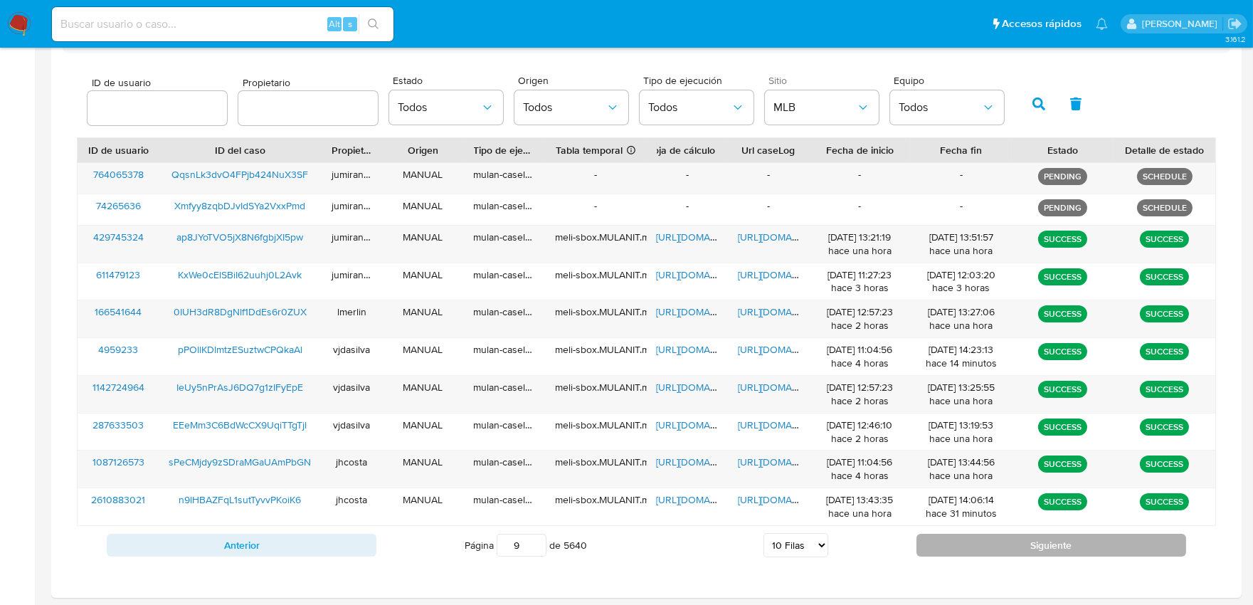
click at [932, 546] on button "Siguiente" at bounding box center [1051, 544] width 270 height 23
type input "10"
